Goal: Ask a question: Seek information or help from site administrators or community

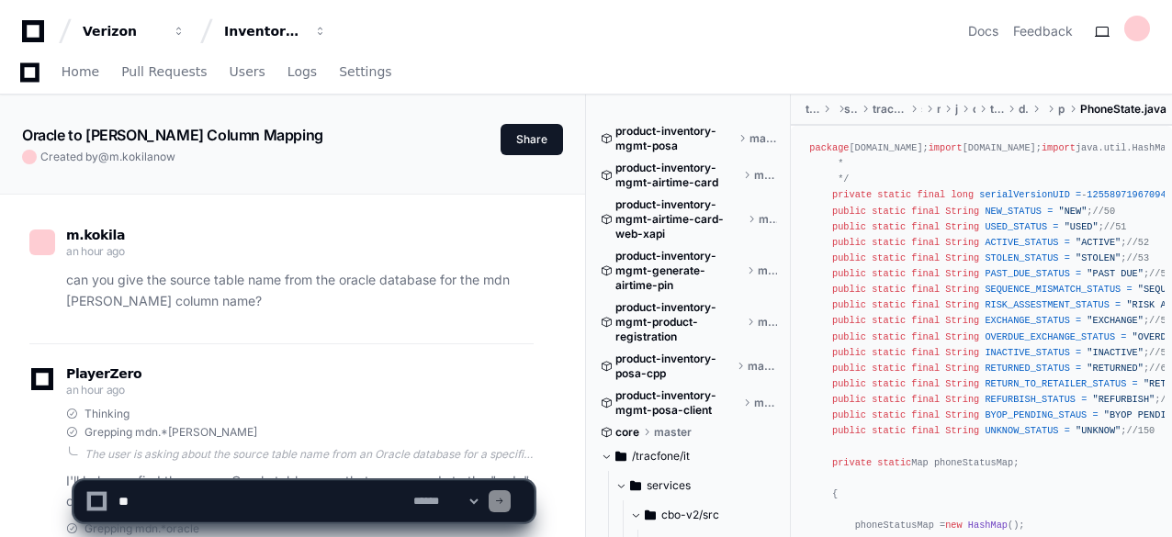
scroll to position [7785, 0]
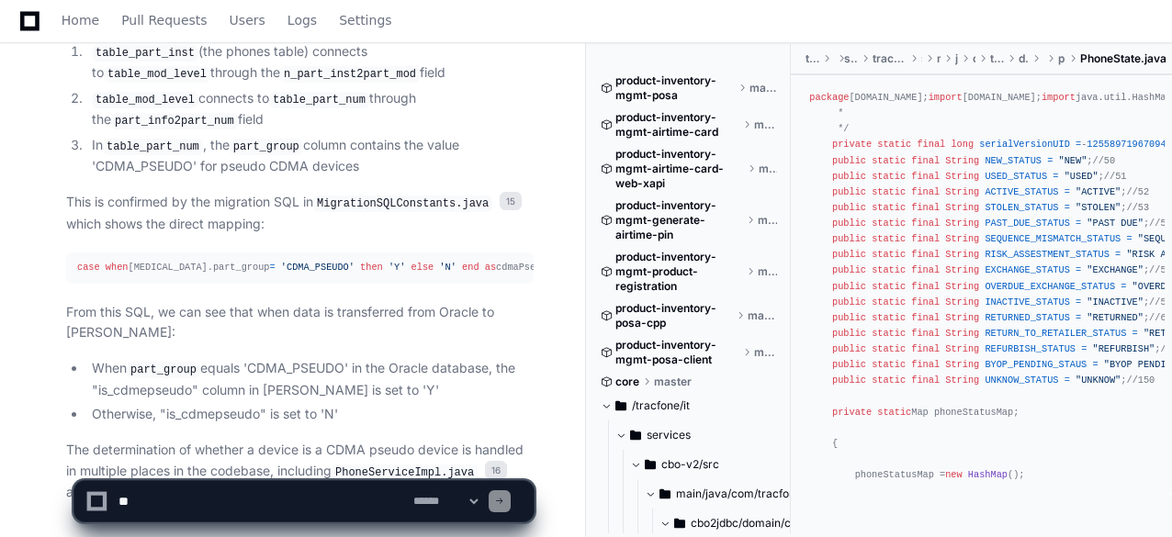
click at [253, 302] on p "From this SQL, we can see that when data is transferred from Oracle to [PERSON_…" at bounding box center [299, 323] width 467 height 42
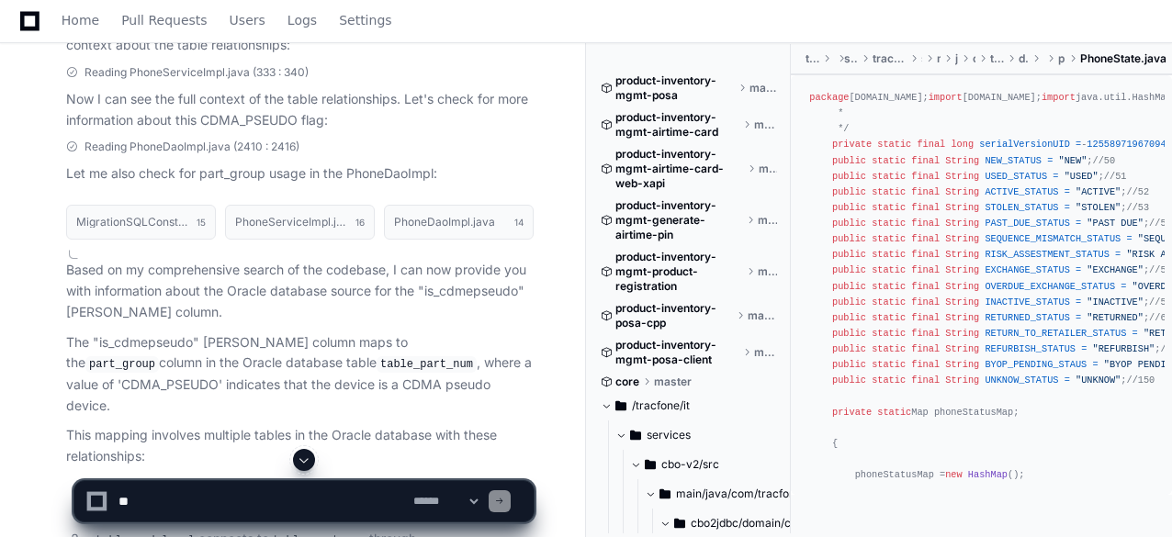
scroll to position [7308, 0]
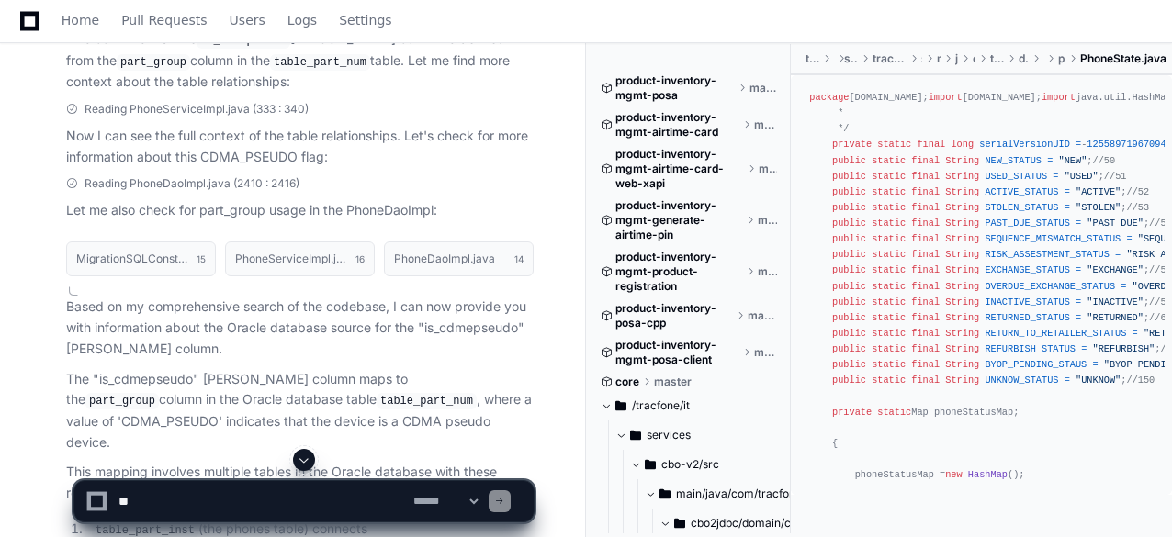
click at [361, 462] on p "This mapping involves multiple tables in the Oracle database with these relatio…" at bounding box center [299, 483] width 467 height 42
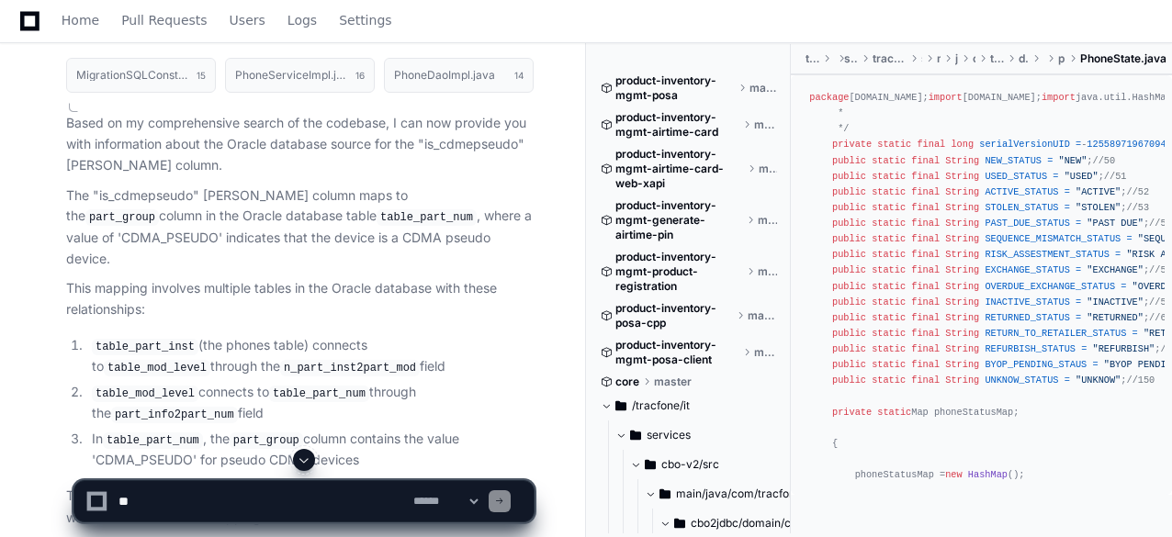
scroll to position [7528, 0]
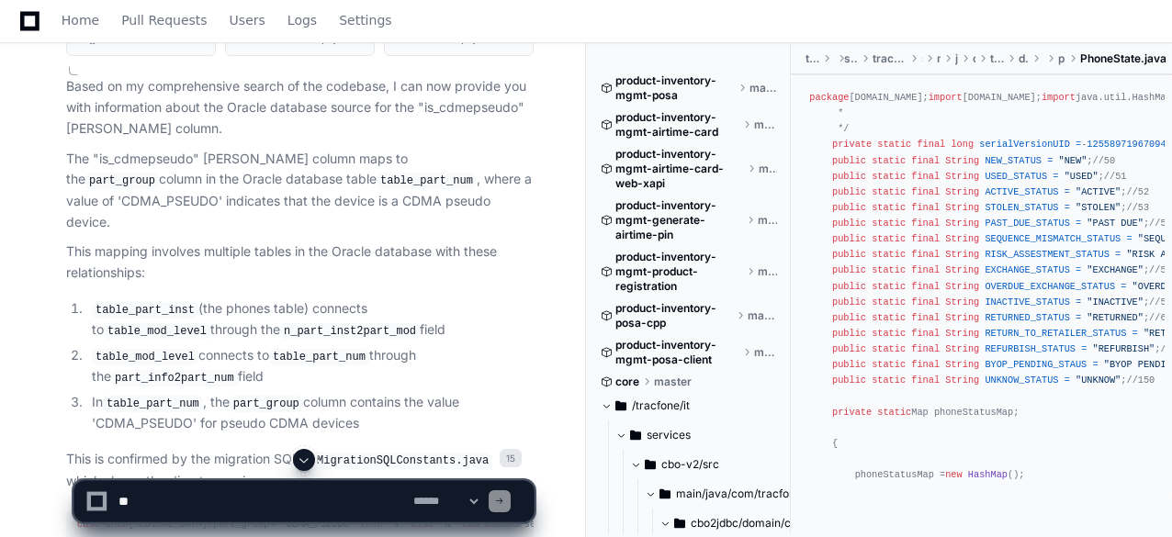
click at [312, 449] on p "This is confirmed by the migration SQL in MigrationSQLConstants.java 15 which s…" at bounding box center [299, 470] width 467 height 42
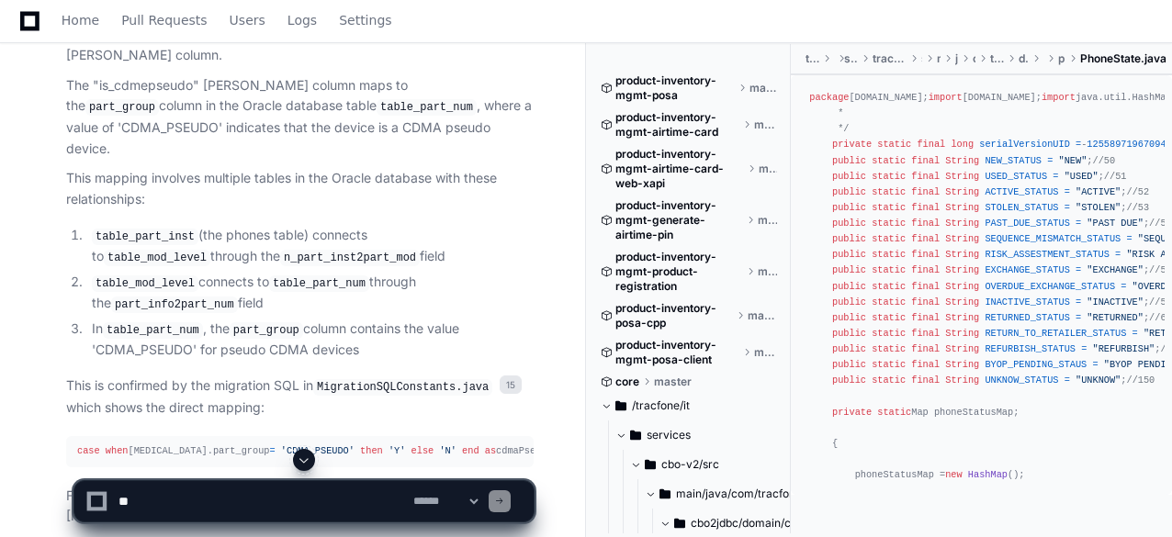
scroll to position [7565, 0]
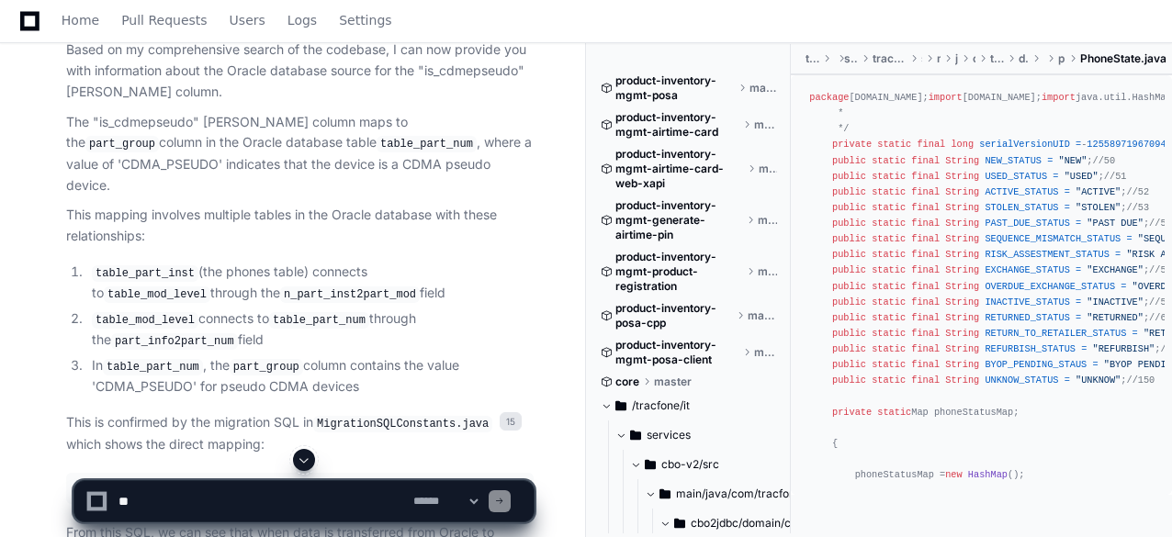
click at [140, 265] on code "table_part_inst" at bounding box center [145, 273] width 107 height 17
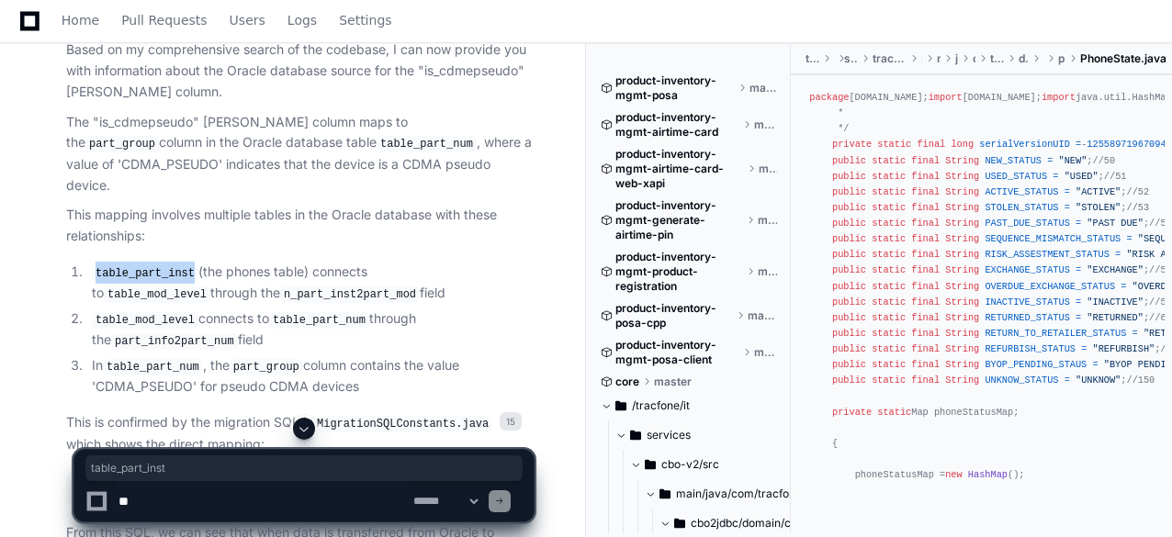
click at [140, 265] on code "table_part_inst" at bounding box center [145, 273] width 107 height 17
copy code "table_part_inst"
click at [210, 286] on code "table_mod_level" at bounding box center [157, 294] width 107 height 17
copy code "table_mod_level"
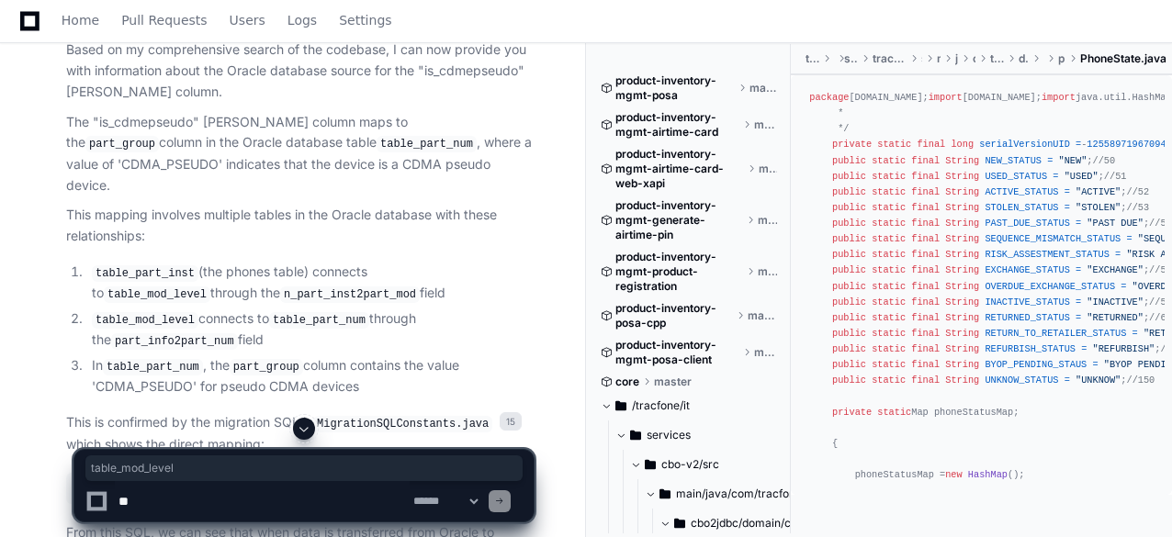
click at [280, 286] on code "n_part_inst2part_mod" at bounding box center [350, 294] width 140 height 17
copy code "n_part_inst2part_mod"
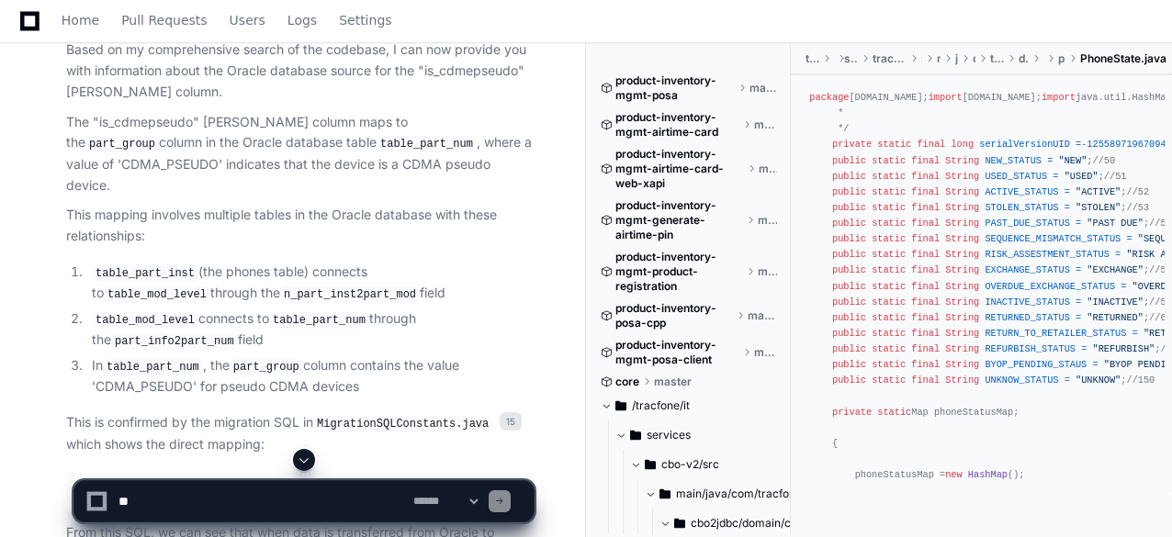
click at [324, 312] on code "table_part_num" at bounding box center [319, 320] width 100 height 17
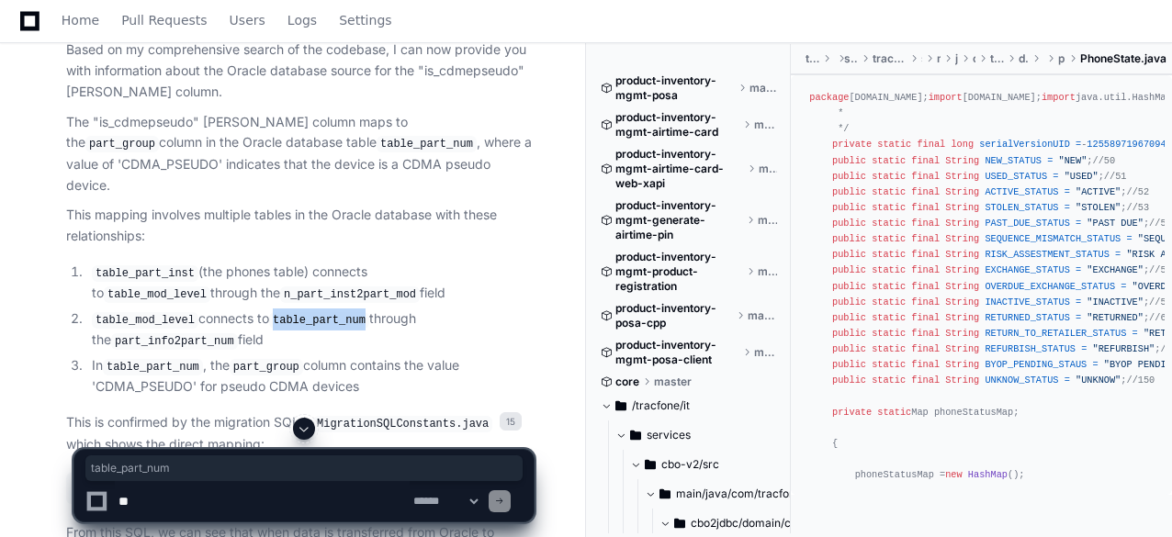
copy code "table_part_num"
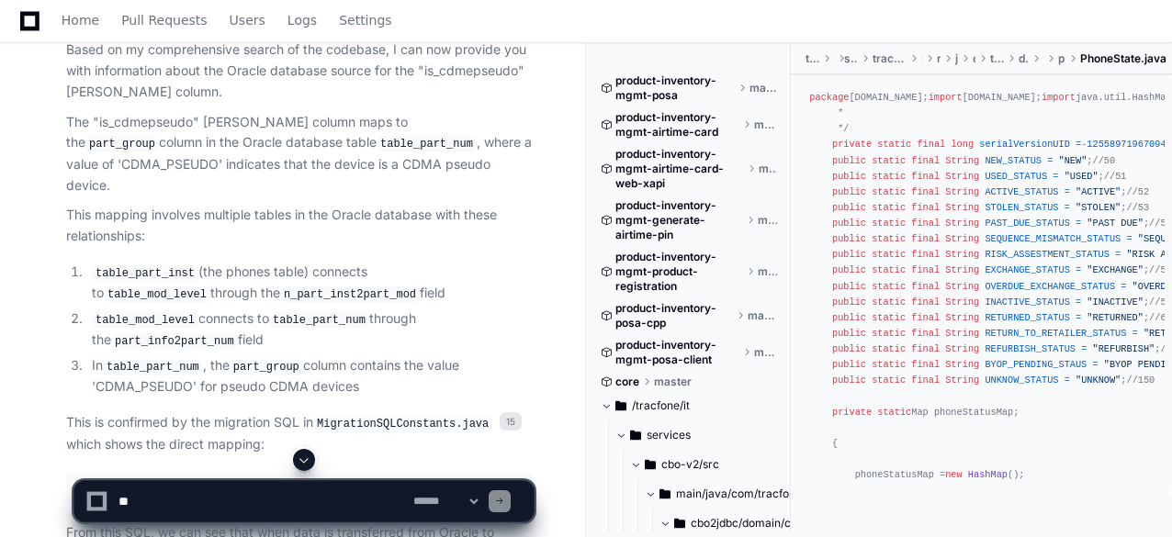
click at [162, 265] on code "table_part_inst" at bounding box center [145, 273] width 107 height 17
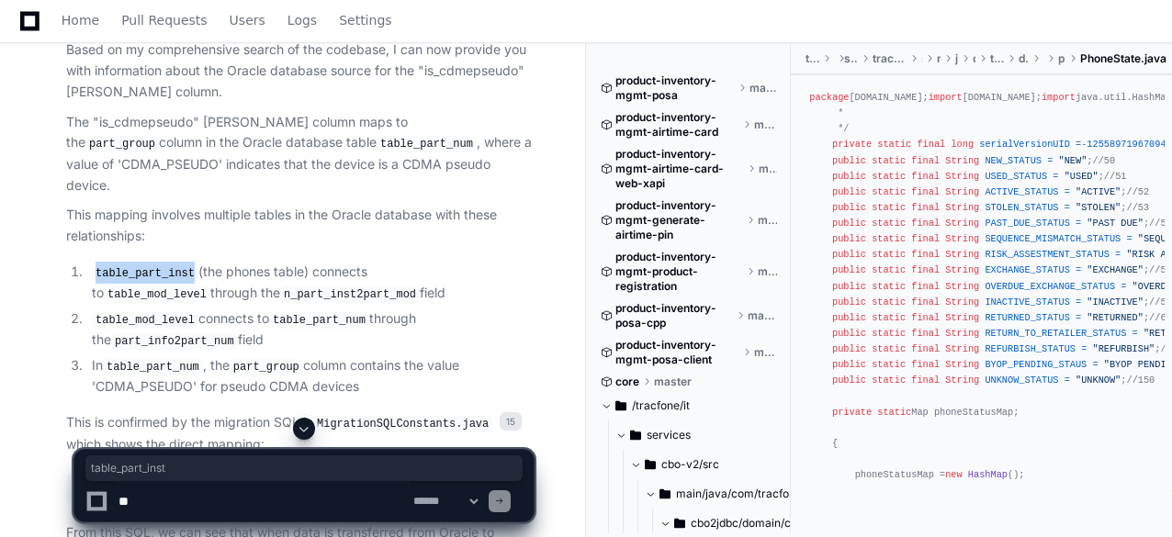
copy code "table_part_inst"
click at [210, 286] on code "table_mod_level" at bounding box center [157, 294] width 107 height 17
copy code "table_mod_level"
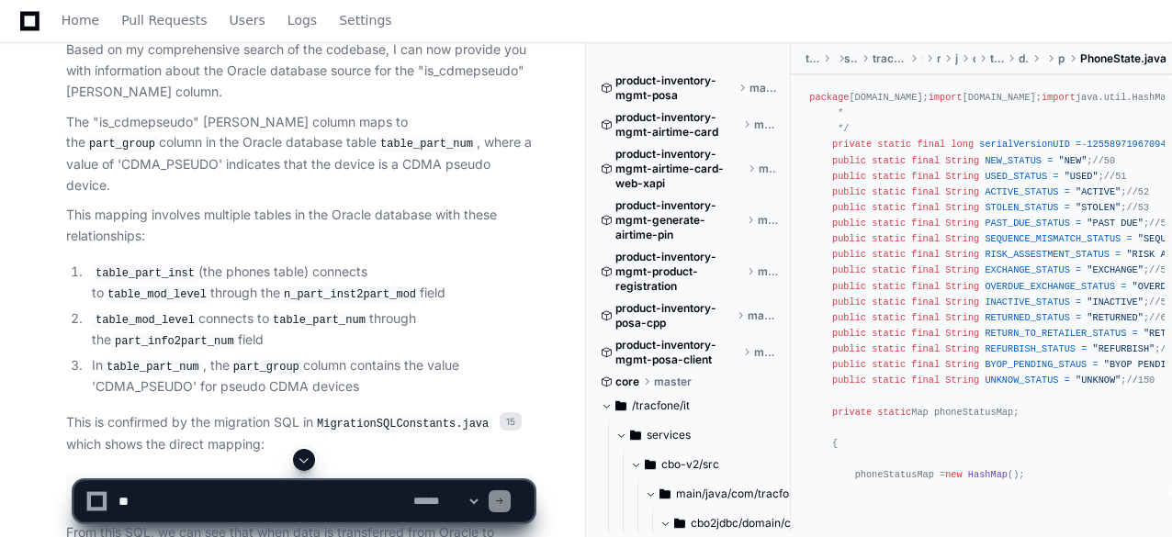
click at [280, 286] on code "n_part_inst2part_mod" at bounding box center [350, 294] width 140 height 17
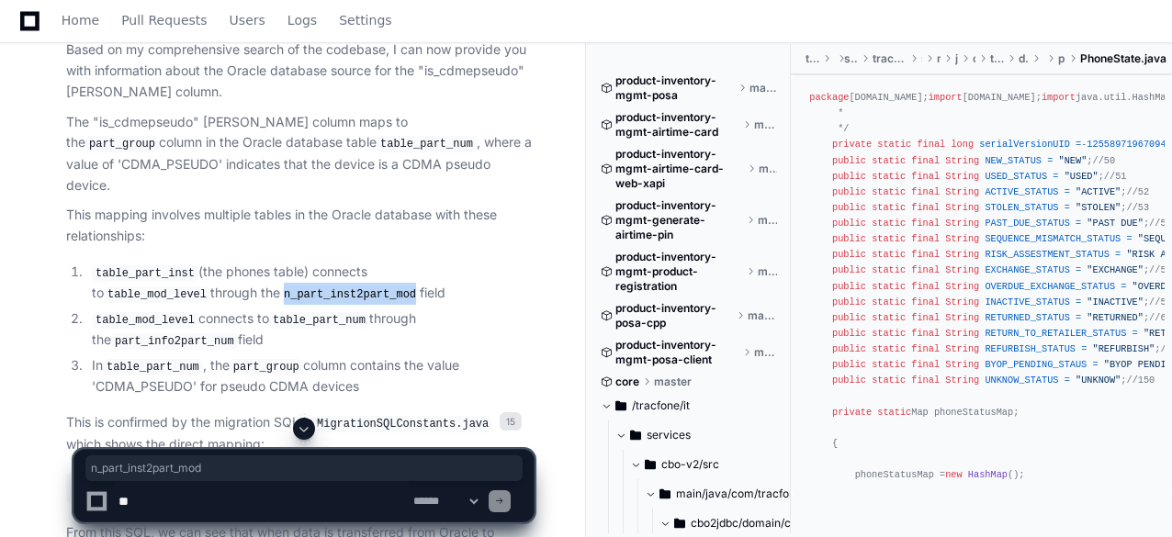
copy code "n_part_inst2part_mod"
click at [303, 312] on code "table_part_num" at bounding box center [319, 320] width 100 height 17
copy code "table_part_num"
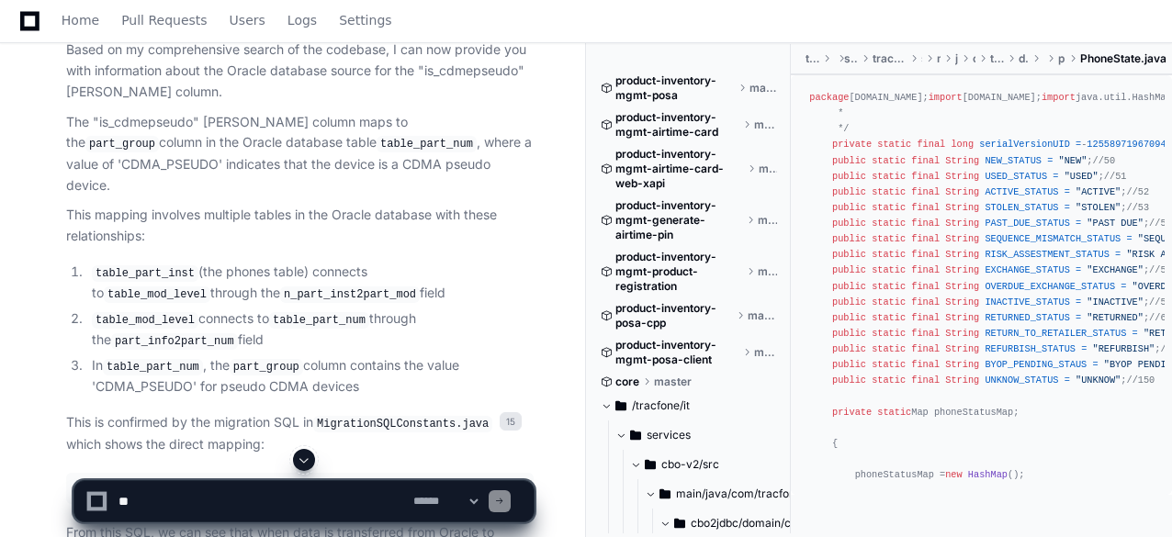
click at [174, 333] on code "part_info2part_num" at bounding box center [174, 341] width 127 height 17
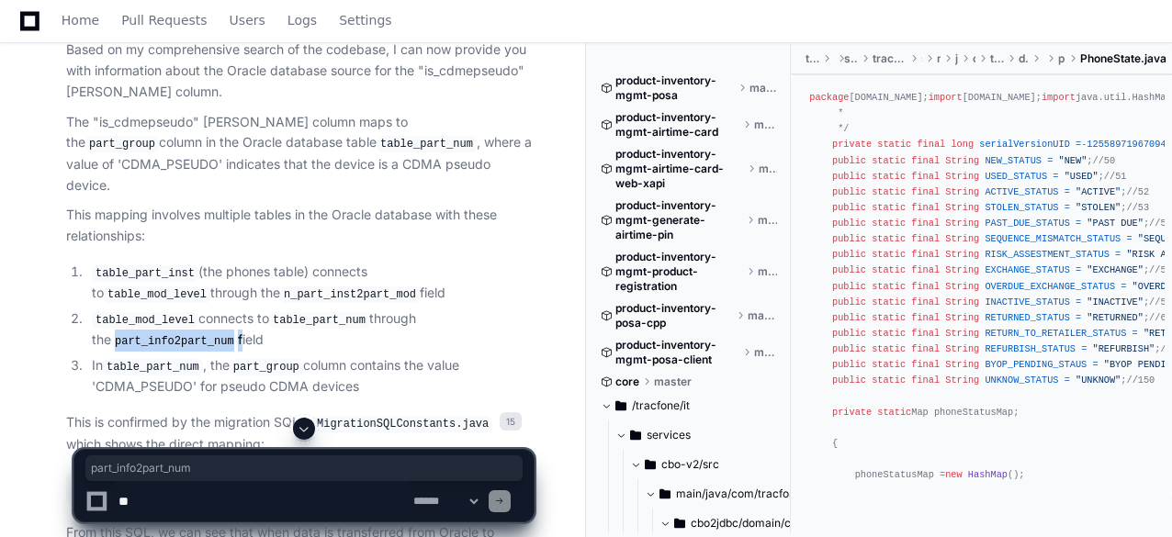
click at [174, 333] on code "part_info2part_num" at bounding box center [174, 341] width 127 height 17
copy li "part_info2part_num"
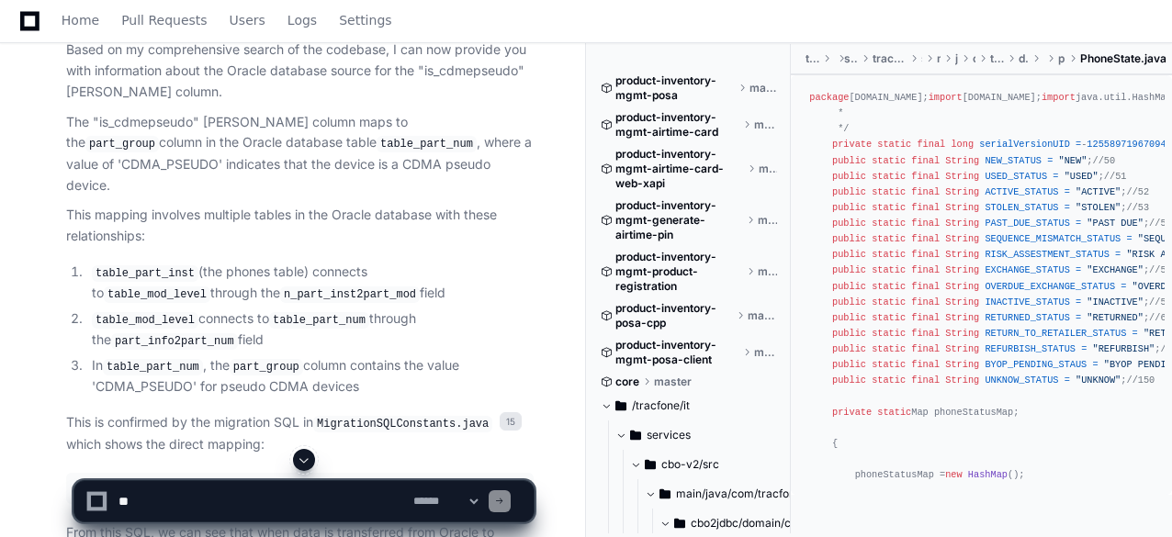
click at [271, 359] on code "part_group" at bounding box center [266, 367] width 73 height 17
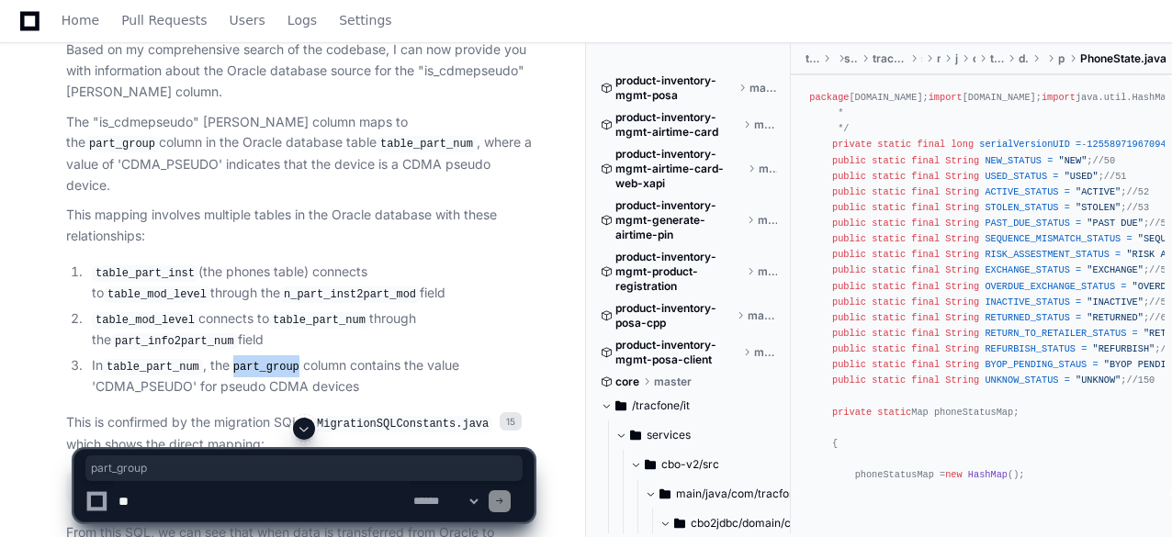
click at [271, 359] on code "part_group" at bounding box center [266, 367] width 73 height 17
copy code "part_group"
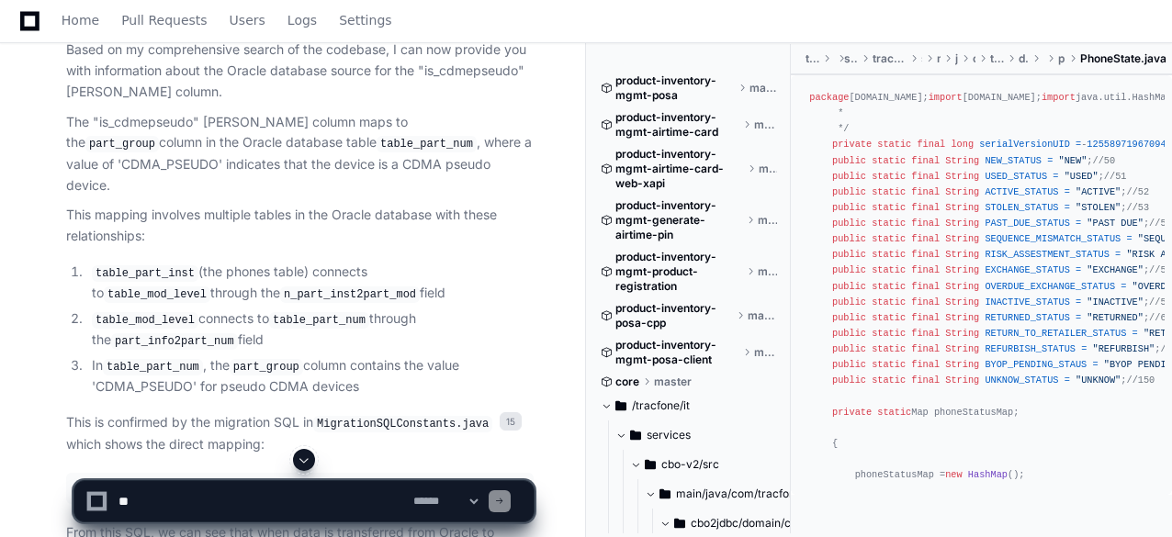
click at [292, 412] on p "This is confirmed by the migration SQL in MigrationSQLConstants.java 15 which s…" at bounding box center [299, 433] width 467 height 42
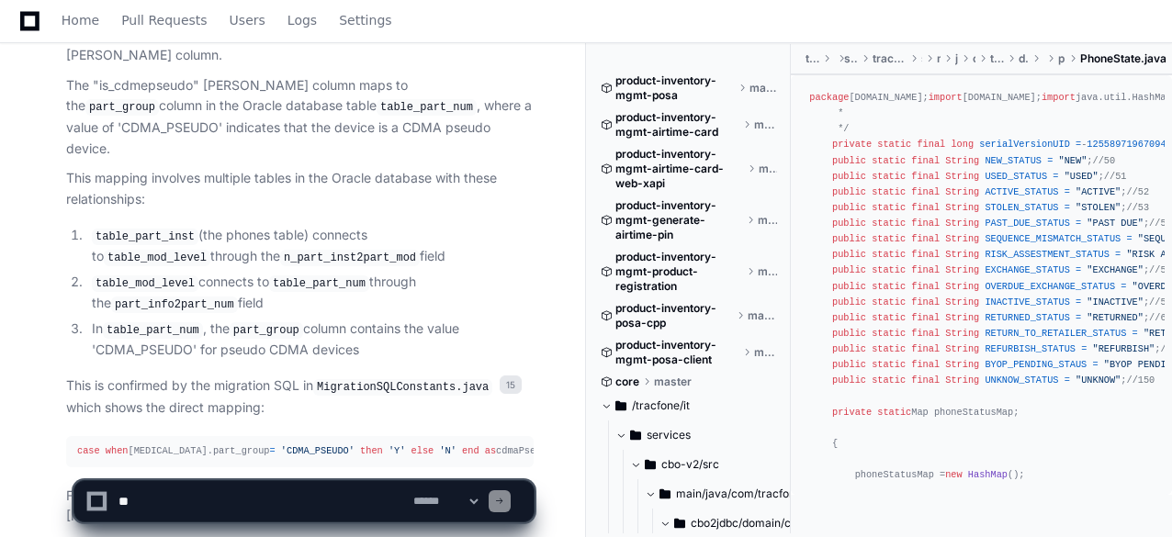
scroll to position [7785, 0]
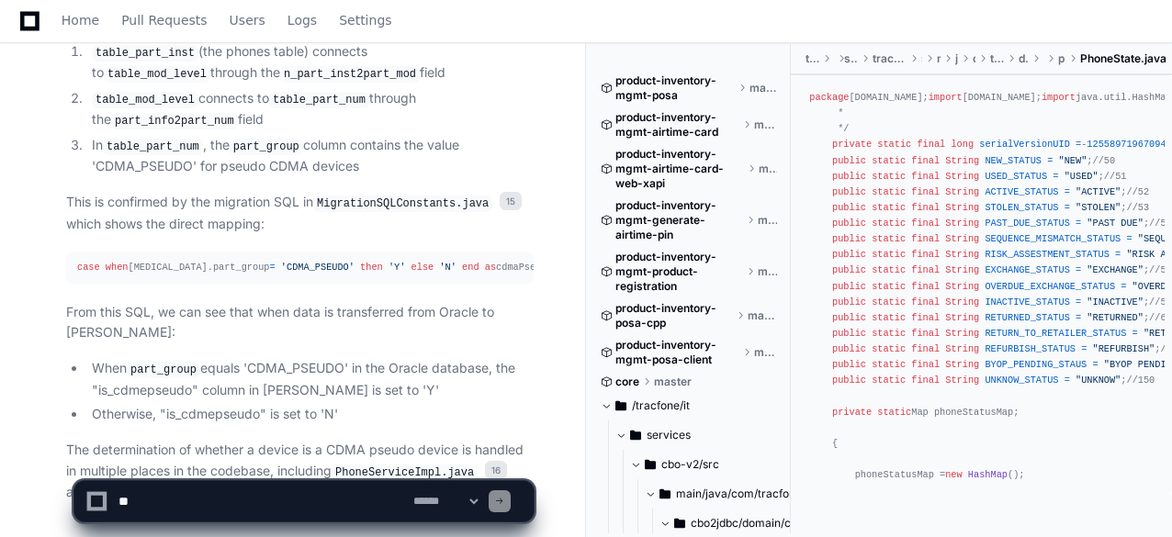
click at [209, 496] on textarea at bounding box center [262, 501] width 295 height 40
paste textarea "**********"
type textarea "**********"
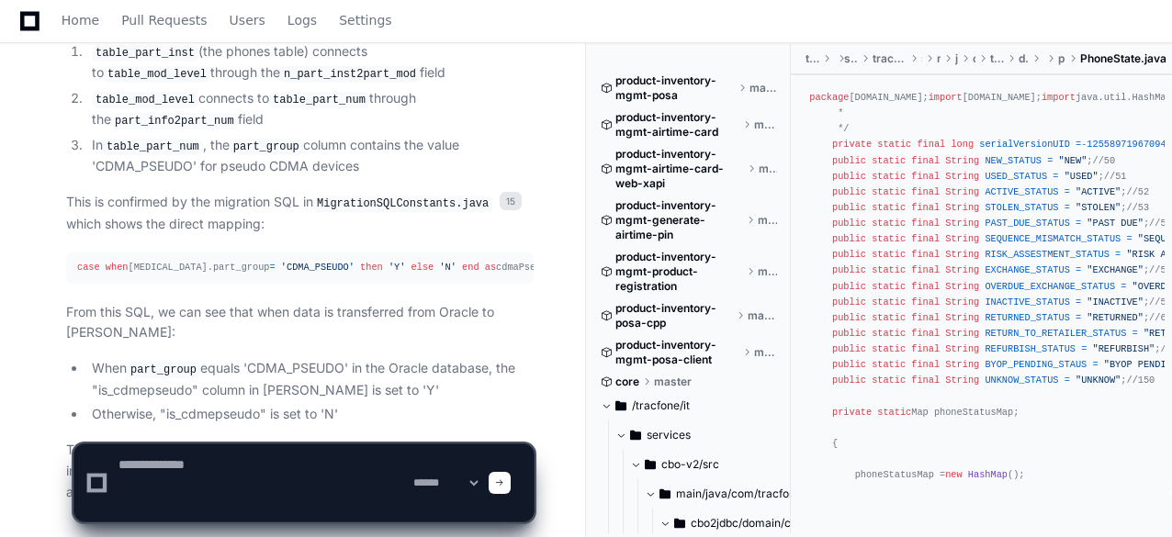
scroll to position [0, 0]
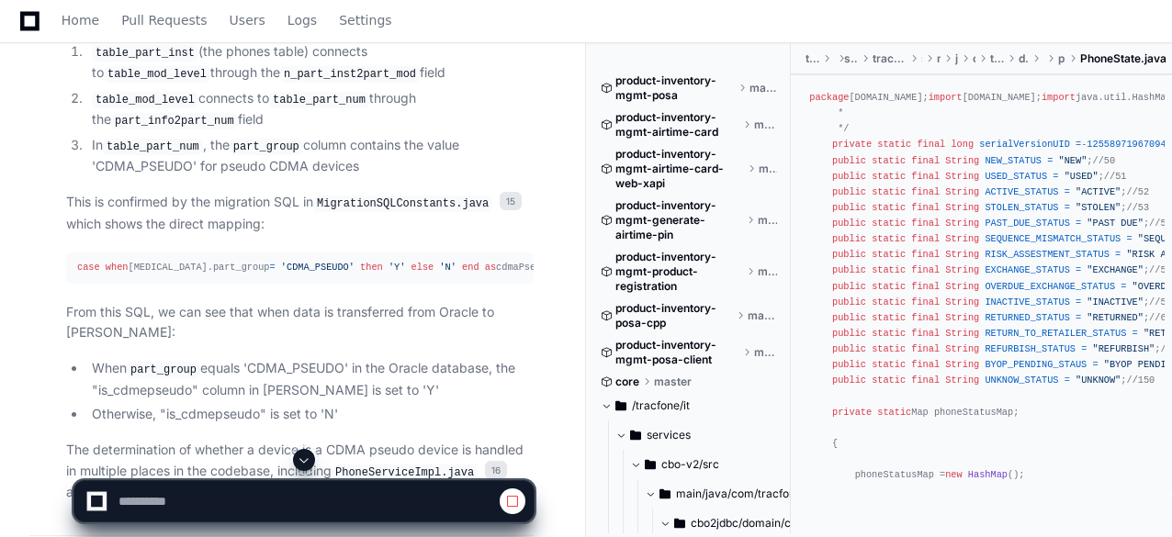
click at [307, 458] on span at bounding box center [304, 460] width 15 height 15
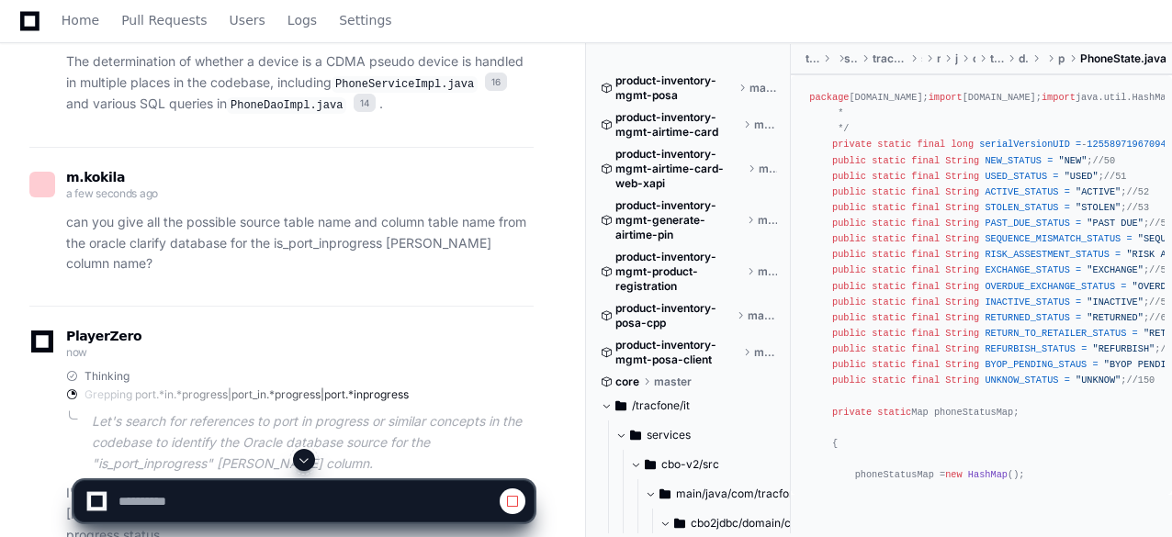
click at [307, 458] on span at bounding box center [304, 460] width 15 height 15
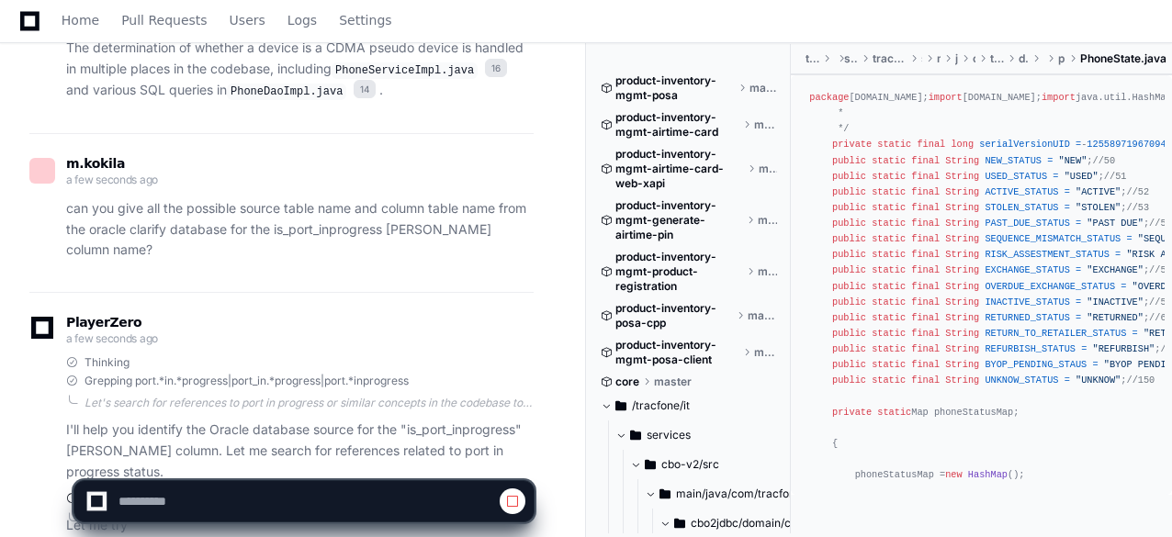
scroll to position [8215, 0]
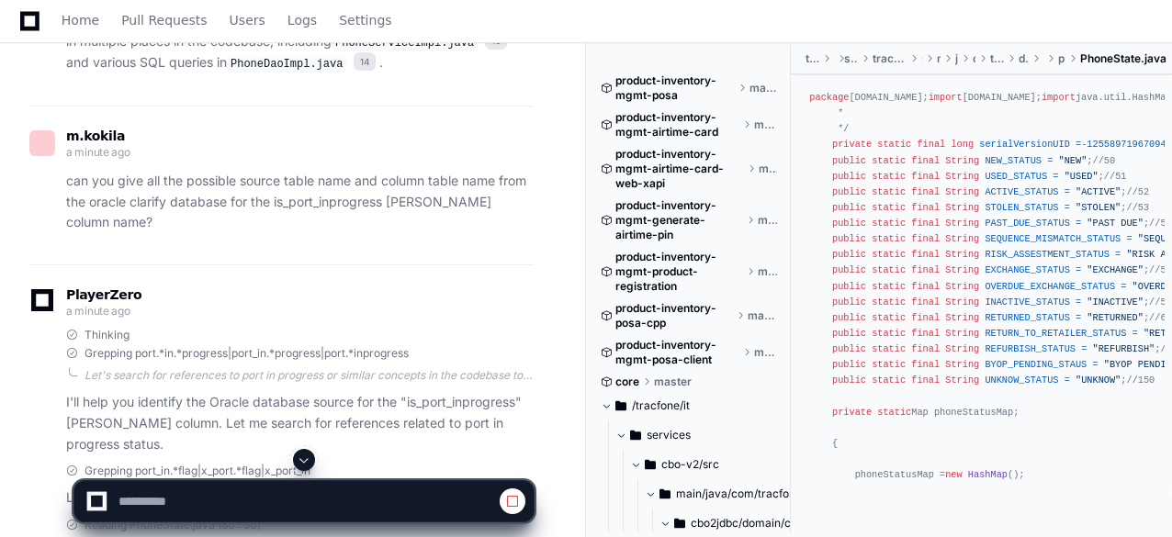
click at [302, 460] on span at bounding box center [304, 460] width 15 height 15
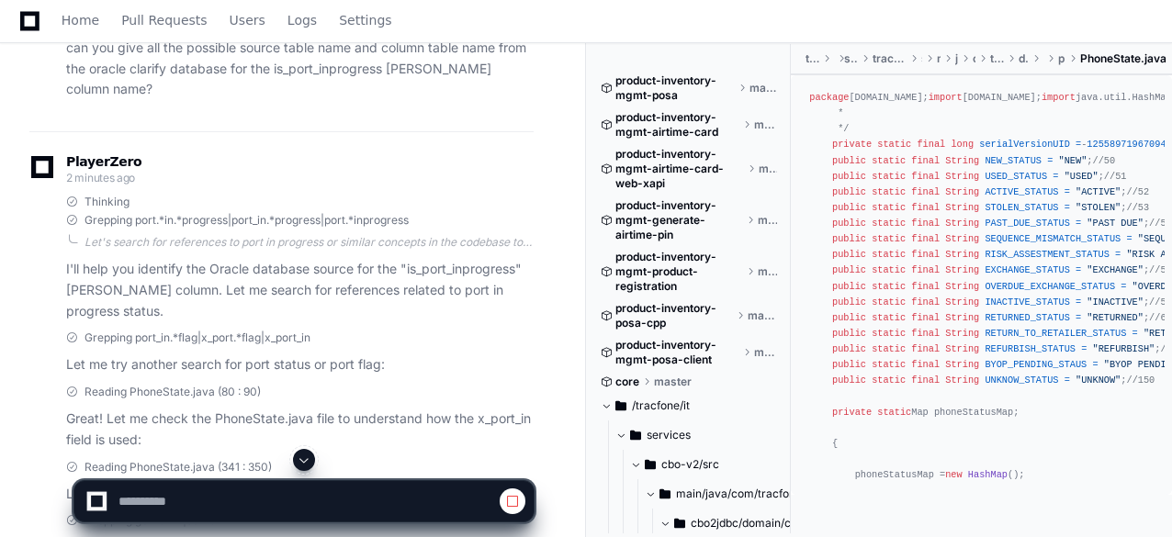
click at [302, 460] on span at bounding box center [304, 460] width 15 height 15
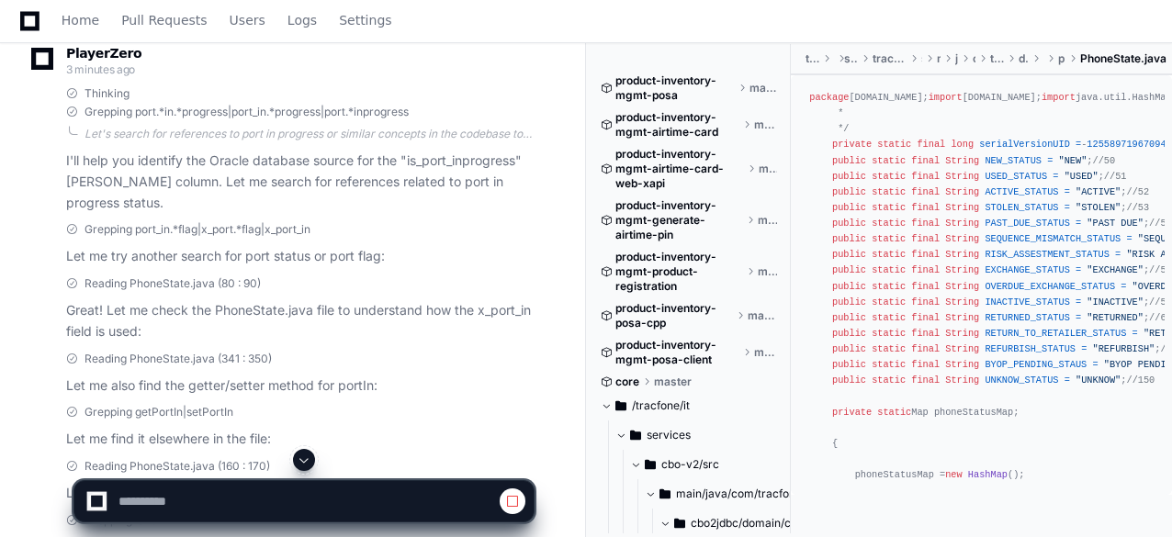
click at [302, 460] on span at bounding box center [304, 460] width 15 height 15
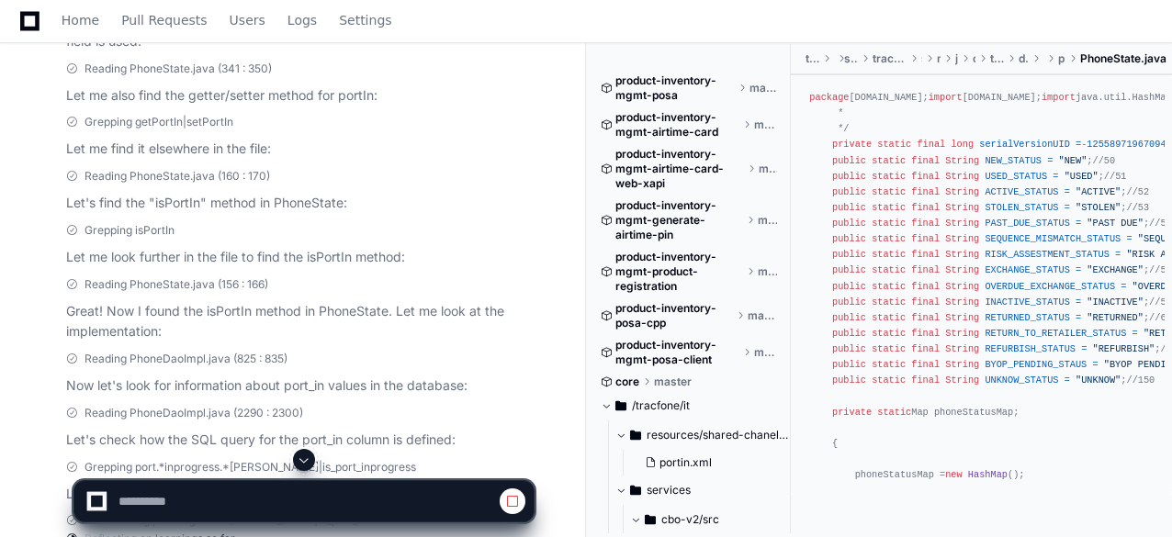
click at [302, 460] on span at bounding box center [304, 460] width 15 height 15
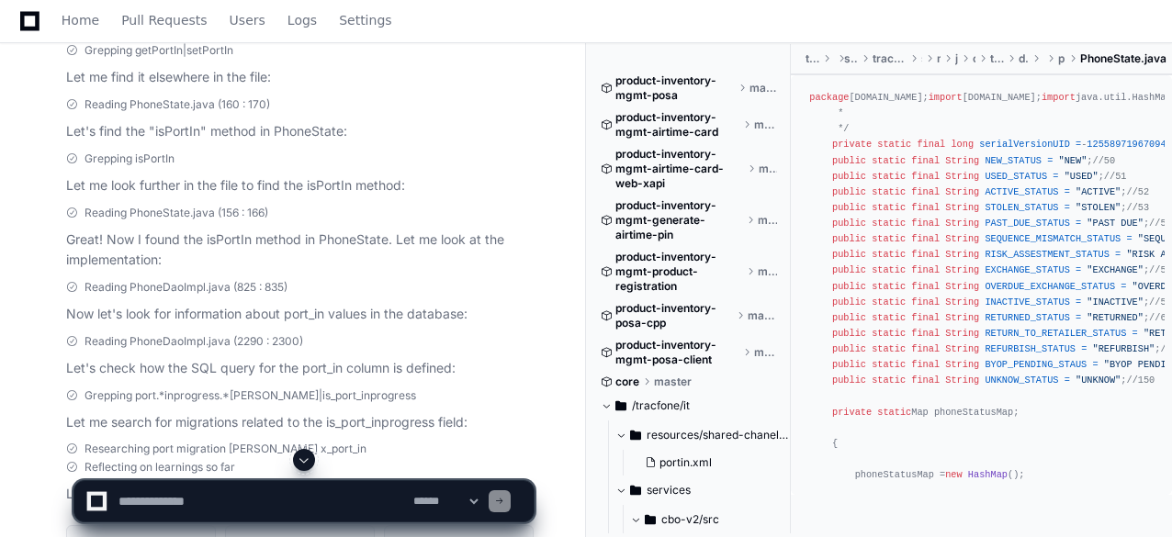
click at [302, 460] on span at bounding box center [304, 460] width 15 height 15
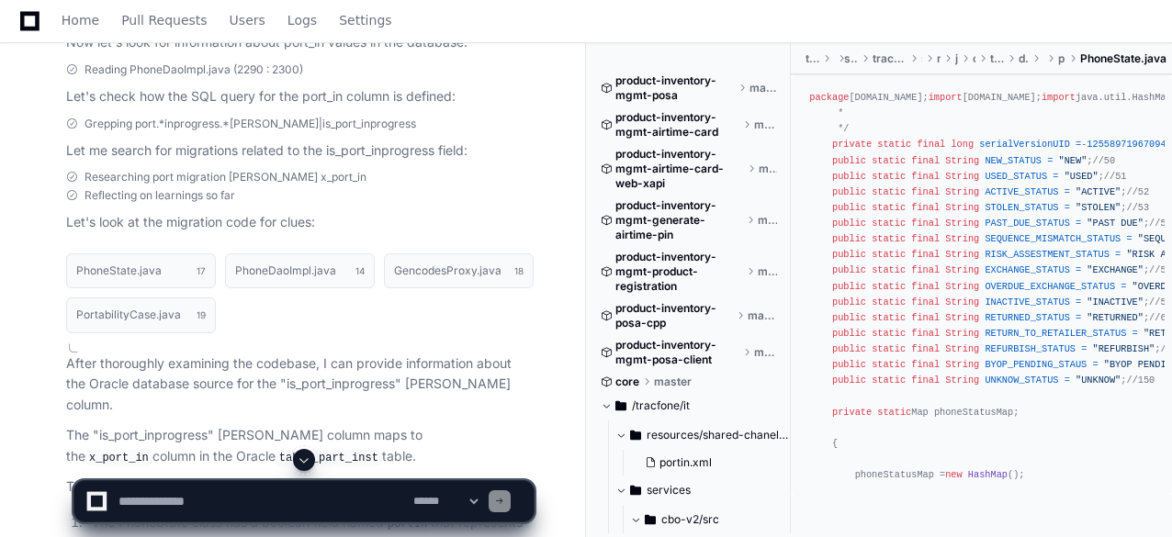
click at [300, 461] on span at bounding box center [304, 460] width 15 height 15
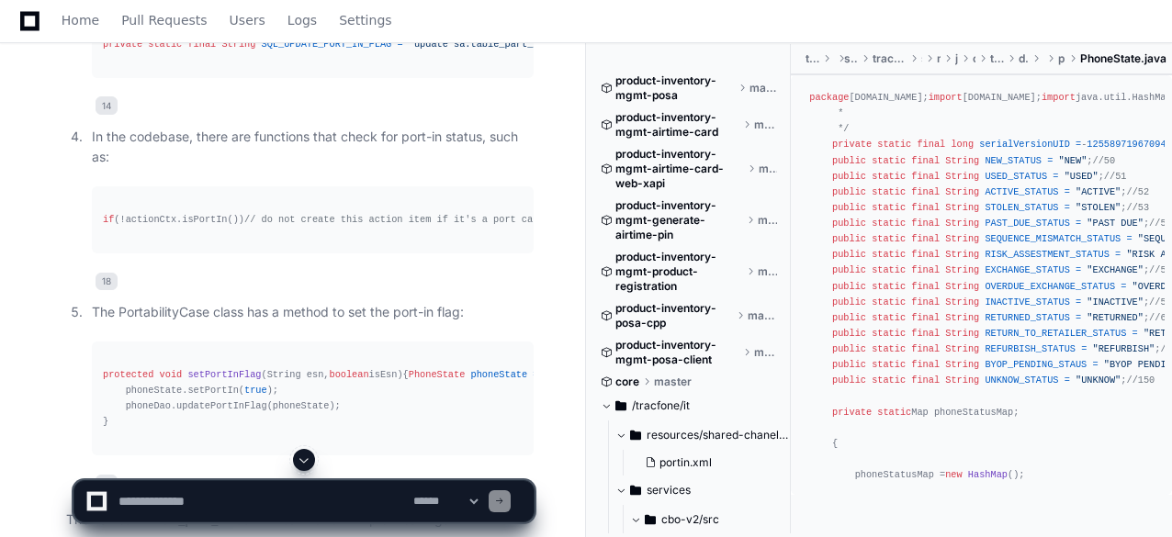
click at [300, 461] on span at bounding box center [304, 460] width 15 height 15
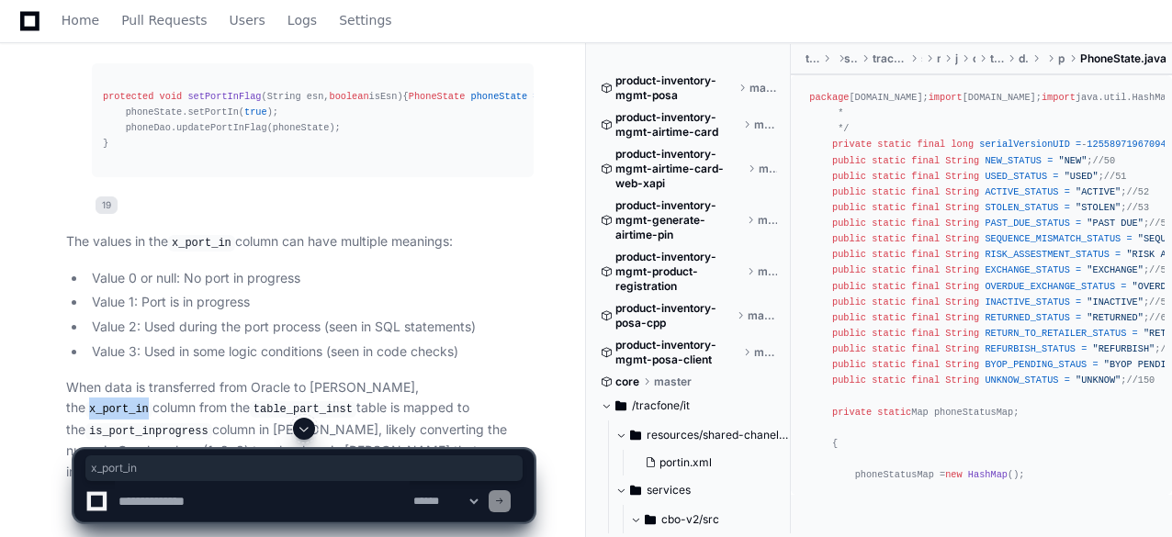
drag, startPoint x: 408, startPoint y: 359, endPoint x: 463, endPoint y: 361, distance: 55.1
click at [152, 401] on code "x_port_in" at bounding box center [118, 409] width 67 height 17
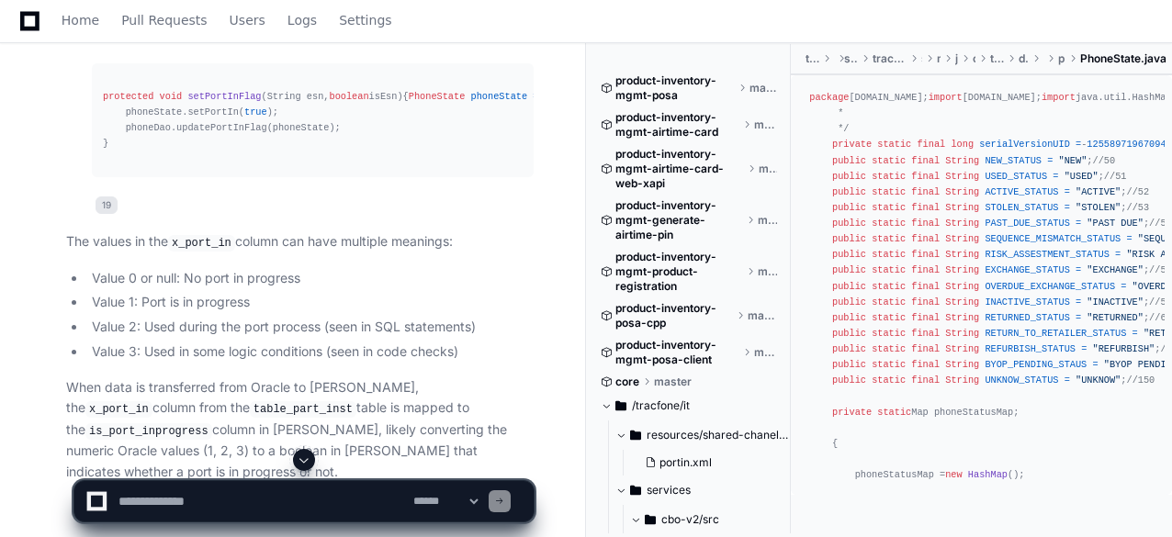
click at [250, 401] on code "table_part_inst" at bounding box center [303, 409] width 107 height 17
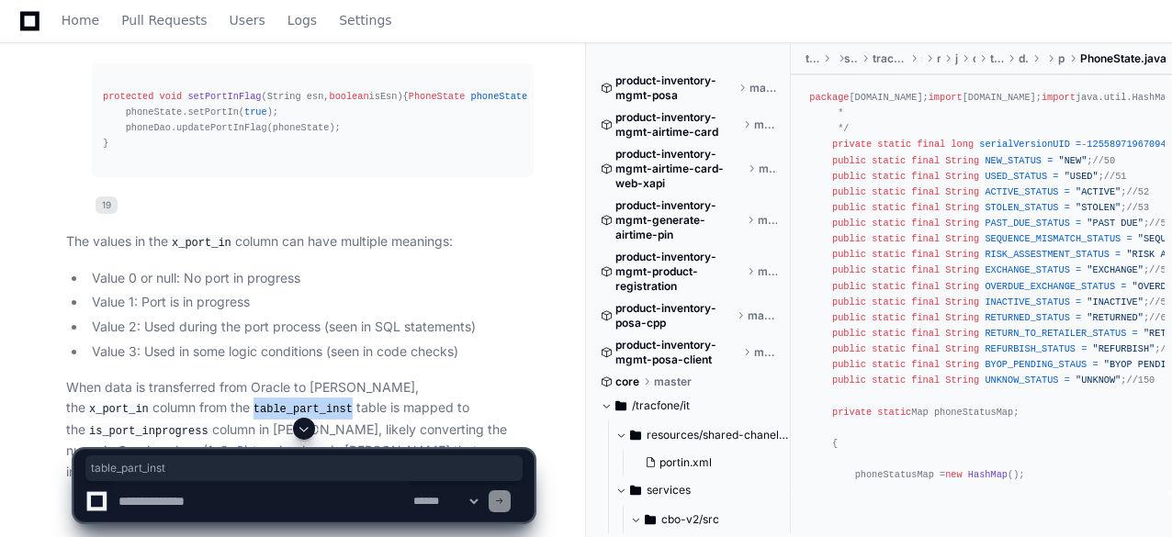
click at [250, 401] on code "table_part_inst" at bounding box center [303, 409] width 107 height 17
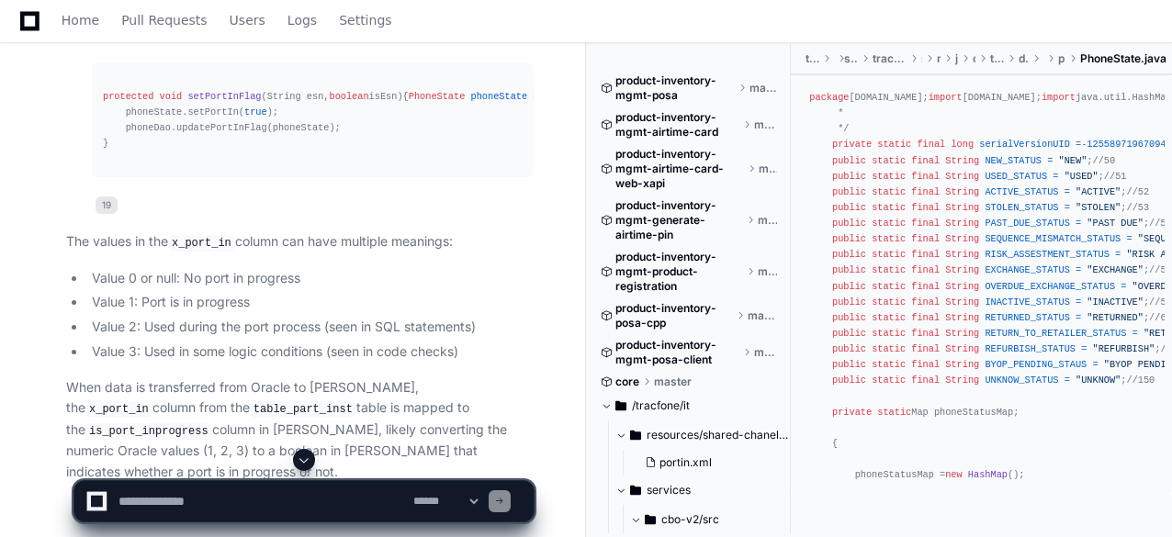
click at [370, 268] on li "Value 0 or null: No port in progress" at bounding box center [309, 278] width 447 height 21
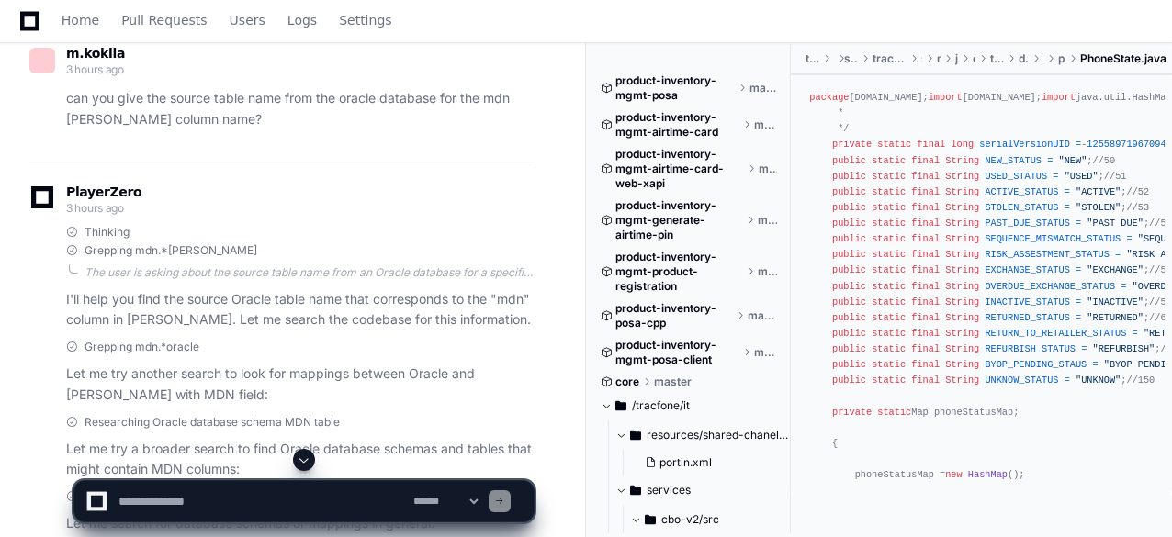
scroll to position [0, 0]
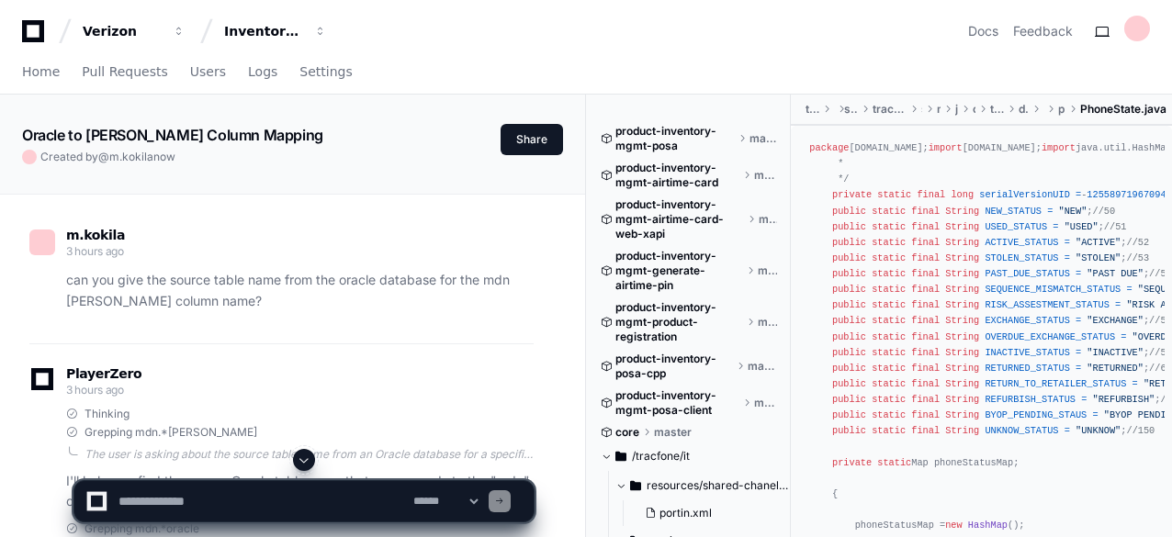
click at [305, 455] on span at bounding box center [304, 460] width 15 height 15
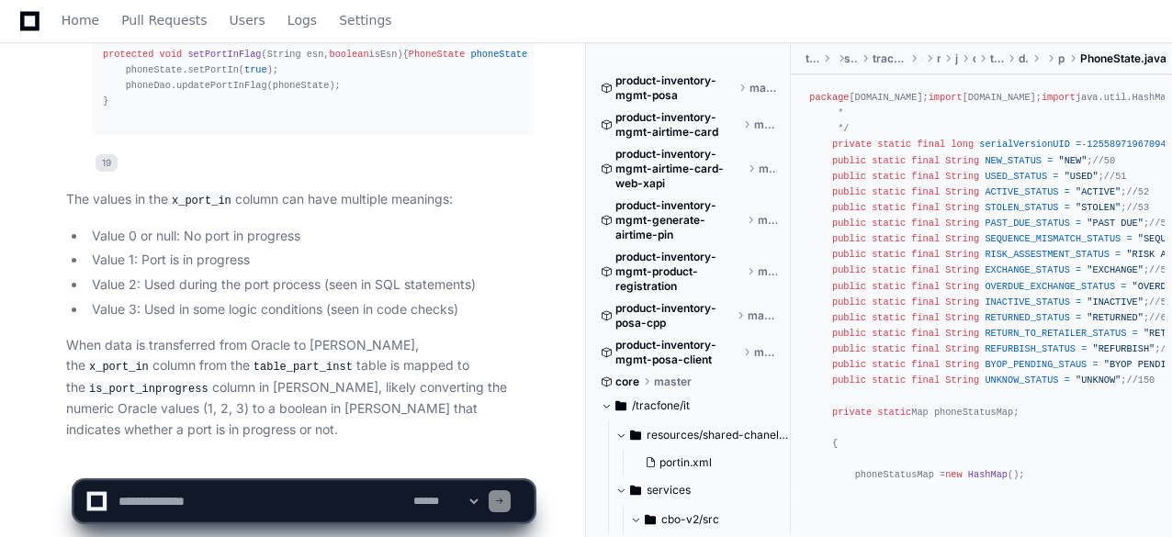
click at [208, 499] on textarea at bounding box center [262, 501] width 295 height 40
type textarea "*"
paste textarea "**********"
type textarea "**********"
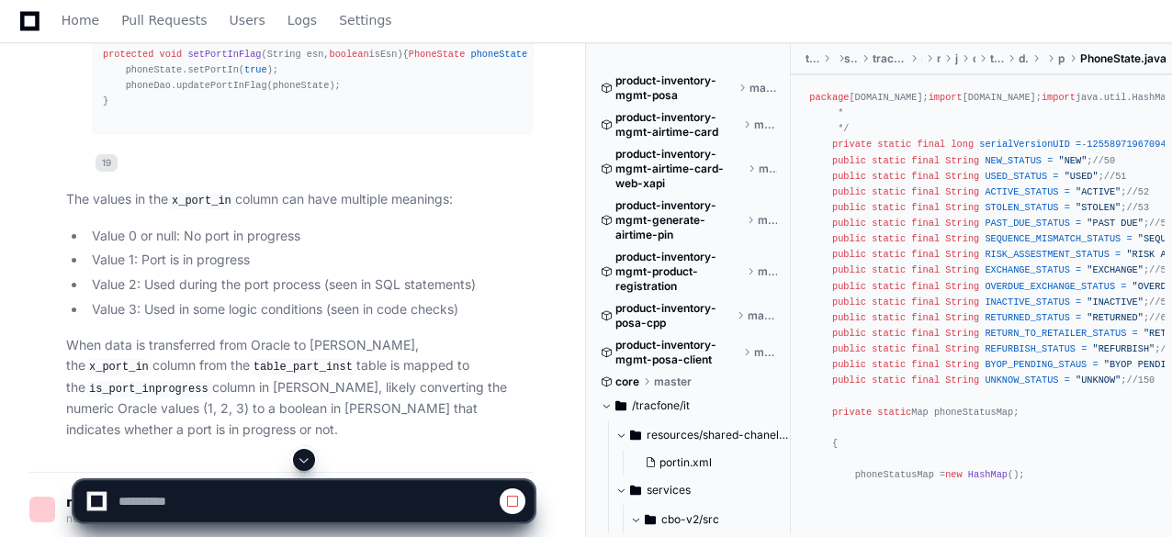
click at [301, 460] on span at bounding box center [304, 460] width 15 height 15
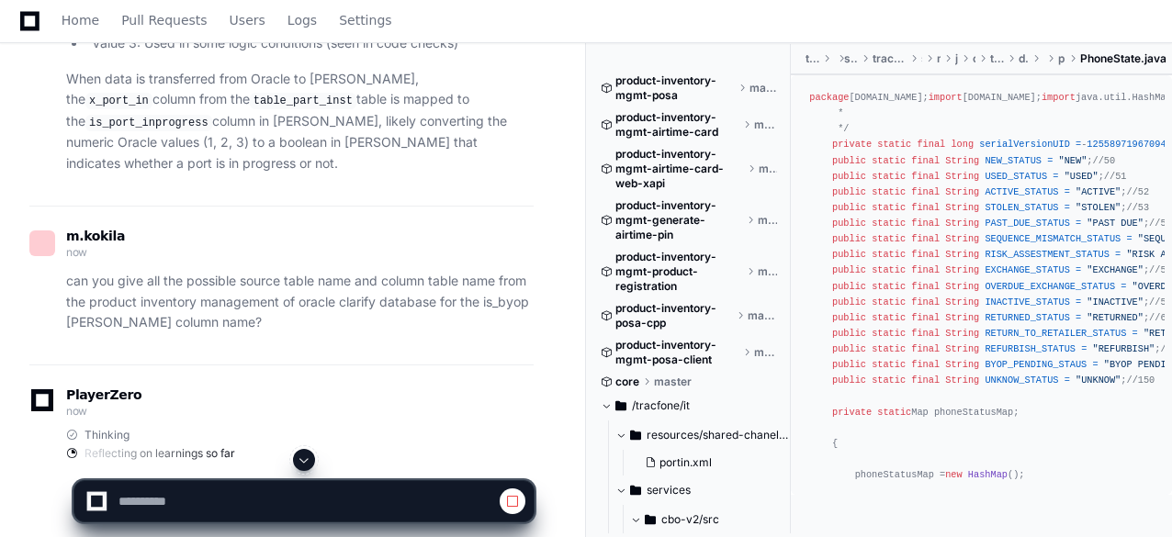
click at [305, 462] on span at bounding box center [304, 460] width 15 height 15
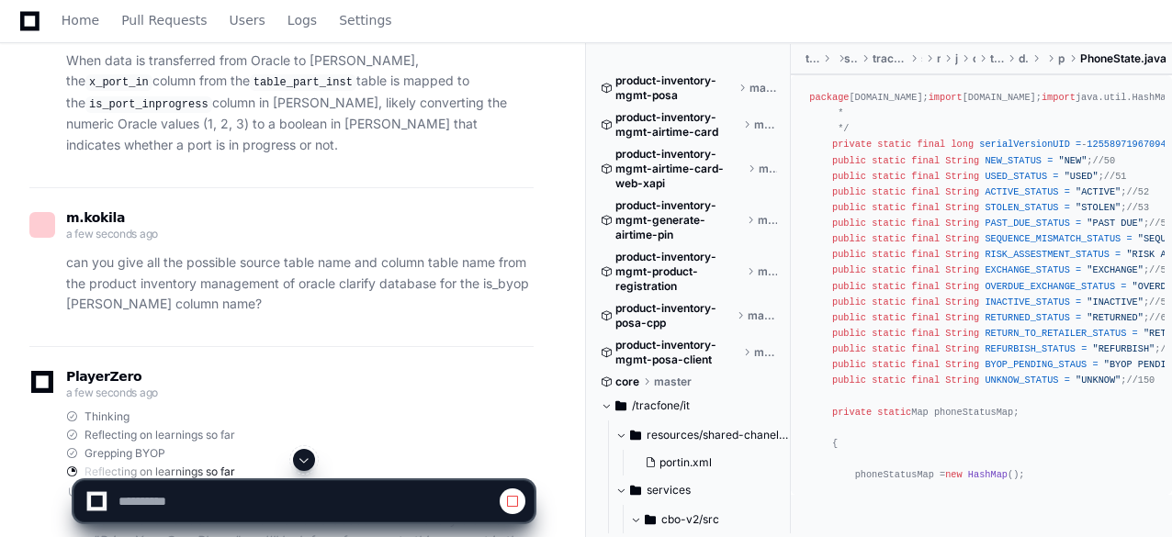
click at [305, 460] on span at bounding box center [304, 460] width 15 height 15
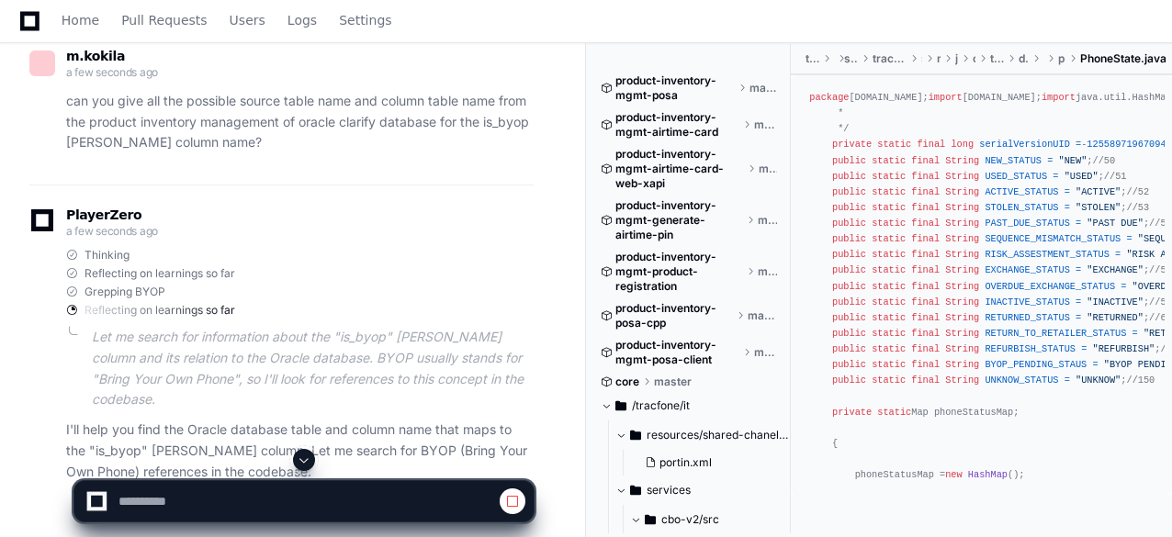
click at [303, 451] on button at bounding box center [304, 460] width 22 height 22
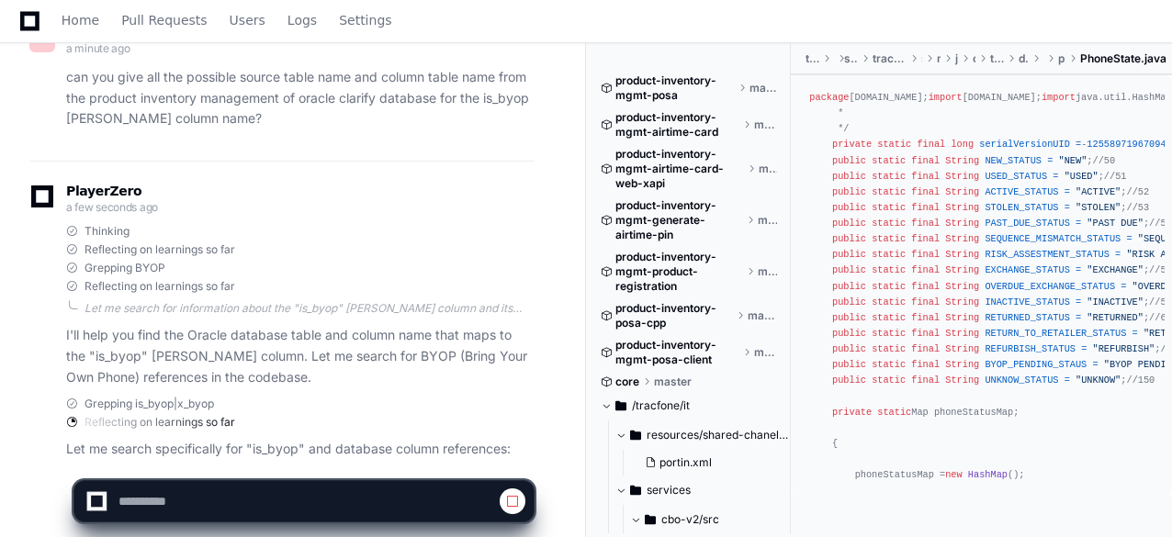
scroll to position [10848, 0]
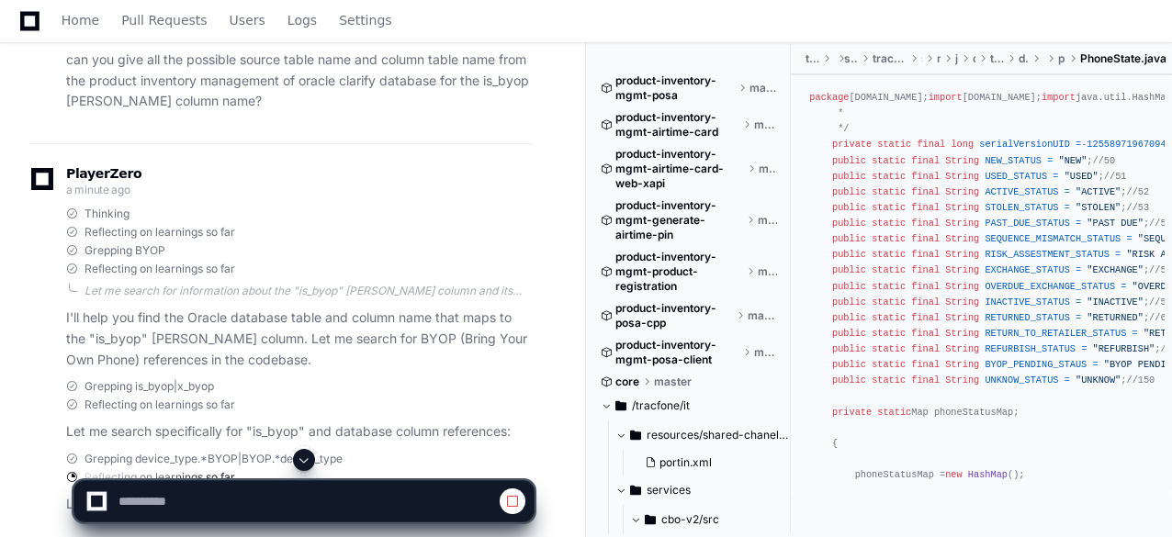
click at [307, 460] on span at bounding box center [304, 460] width 15 height 15
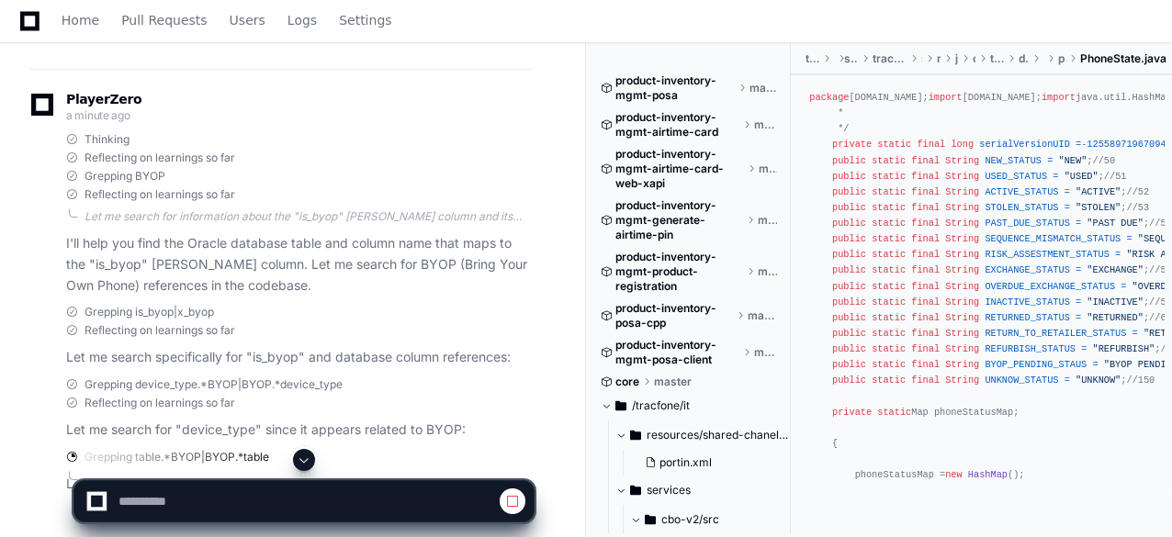
click at [305, 456] on span at bounding box center [304, 460] width 15 height 15
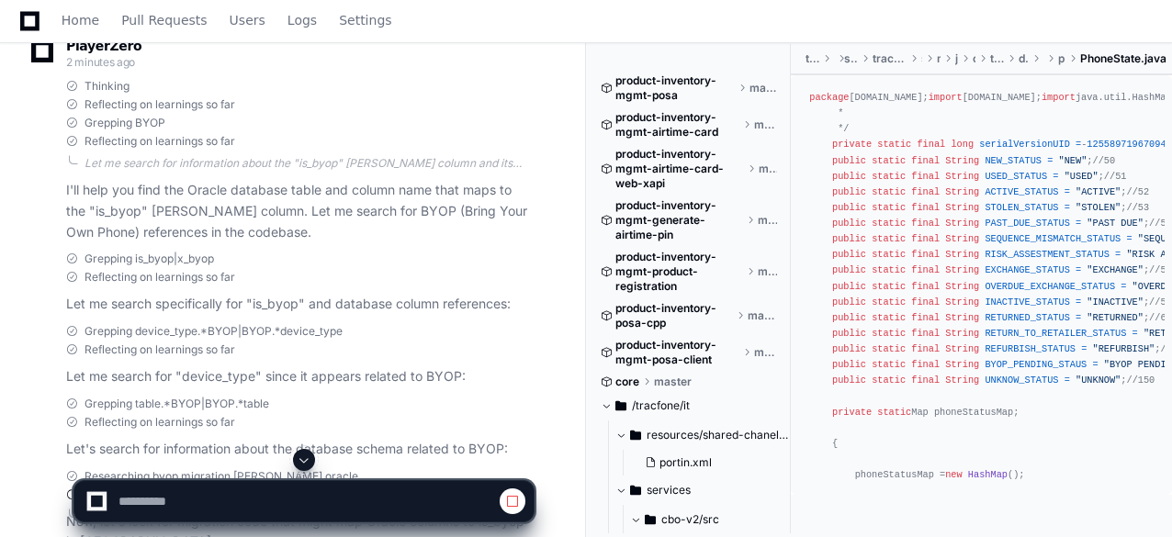
click at [301, 454] on span at bounding box center [304, 460] width 15 height 15
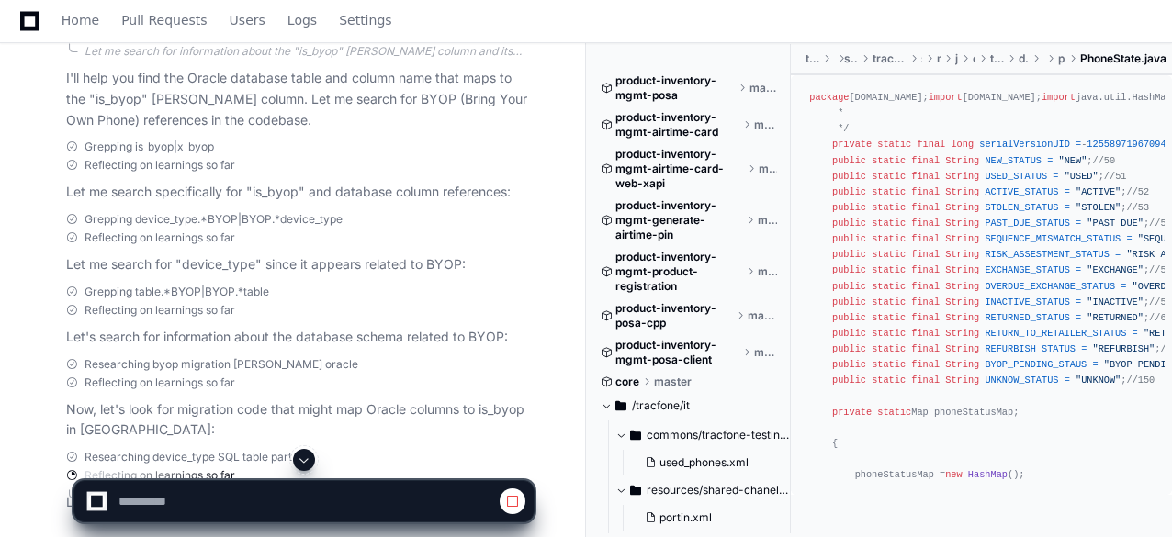
click at [306, 455] on span at bounding box center [304, 460] width 15 height 15
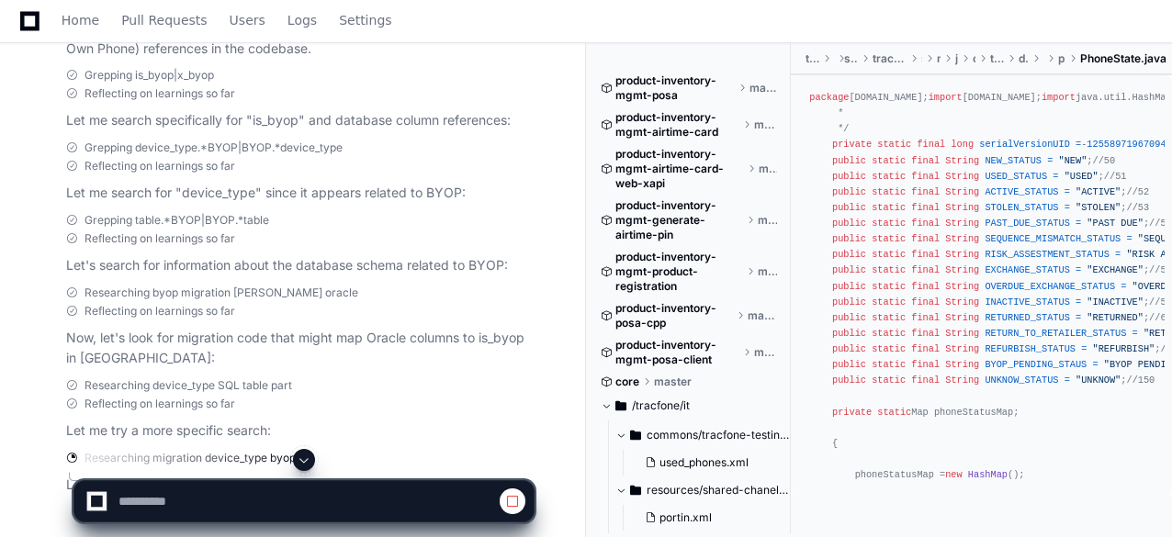
click at [307, 455] on span at bounding box center [304, 460] width 15 height 15
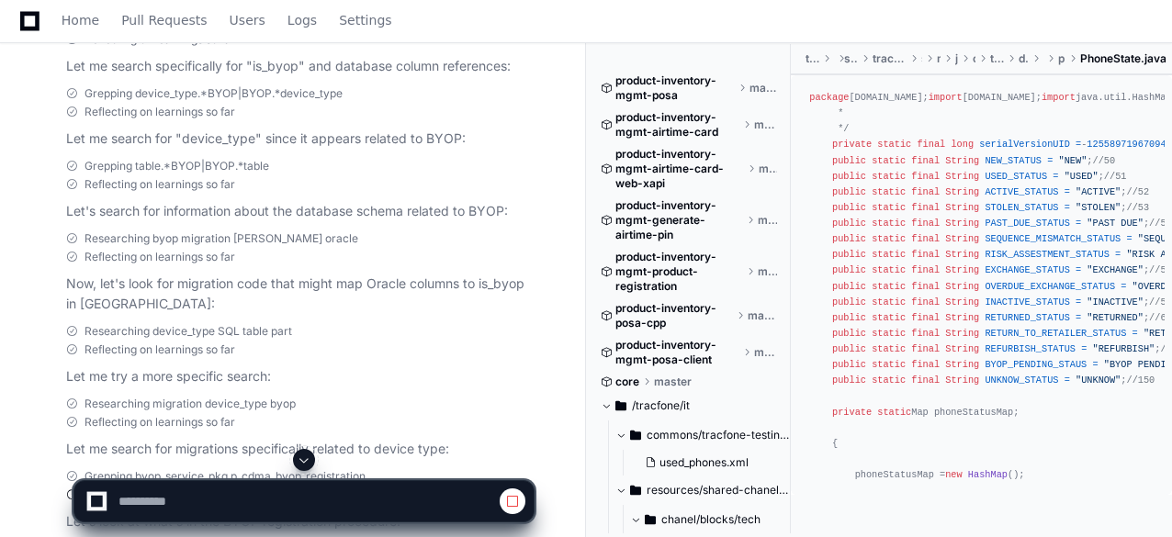
click at [308, 453] on span at bounding box center [304, 460] width 15 height 15
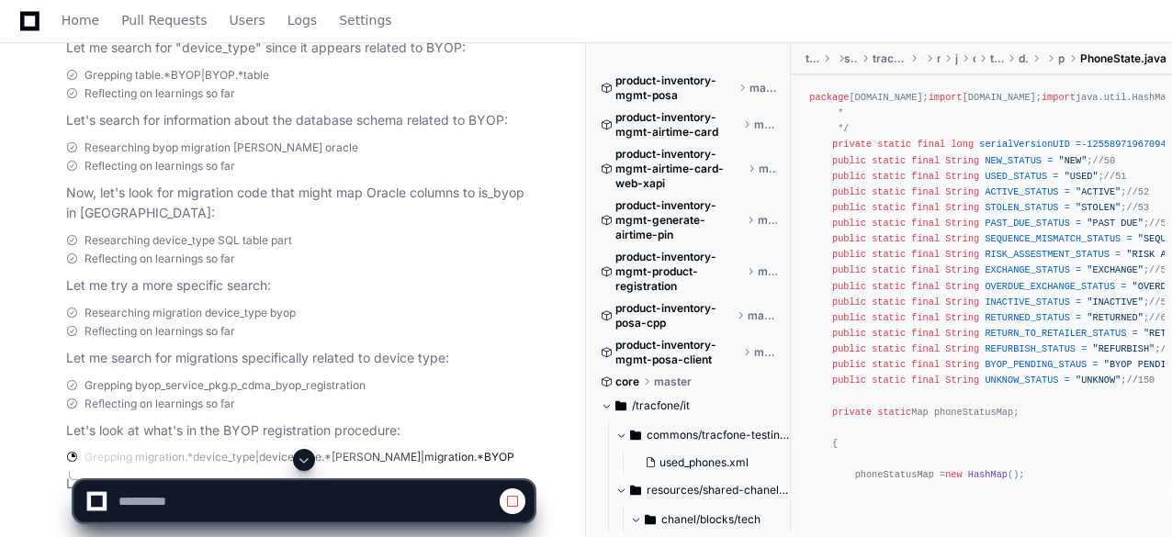
click at [303, 462] on span at bounding box center [304, 460] width 15 height 15
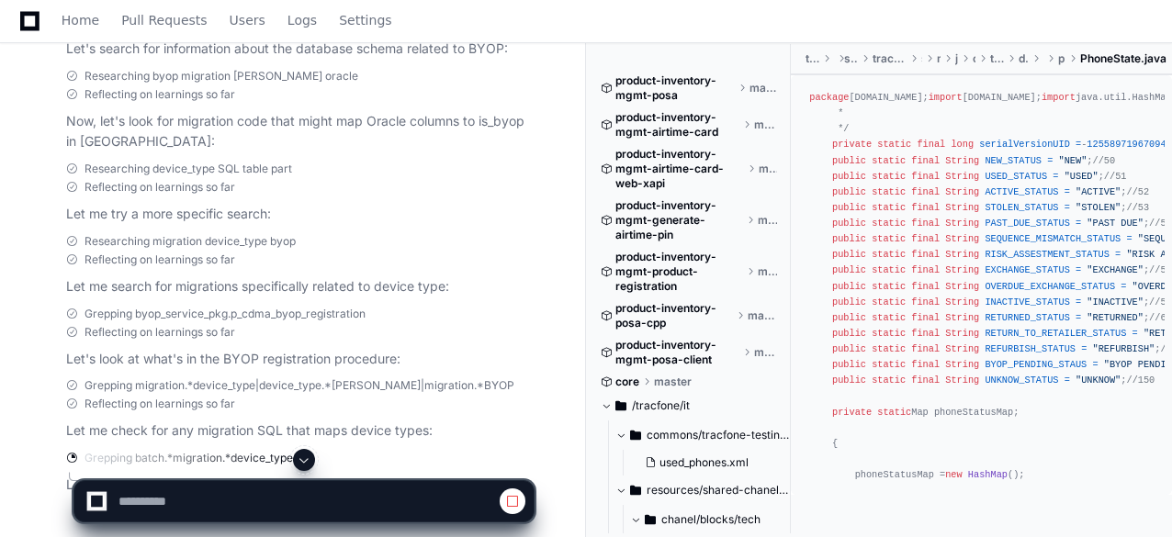
click at [303, 462] on span at bounding box center [304, 460] width 15 height 15
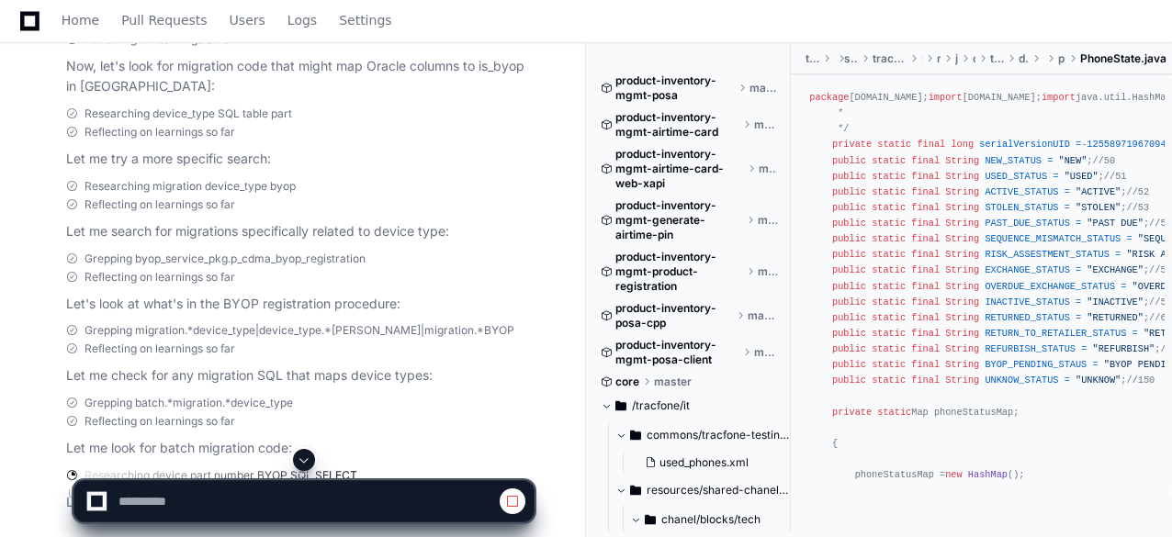
click at [303, 462] on span at bounding box center [304, 460] width 15 height 15
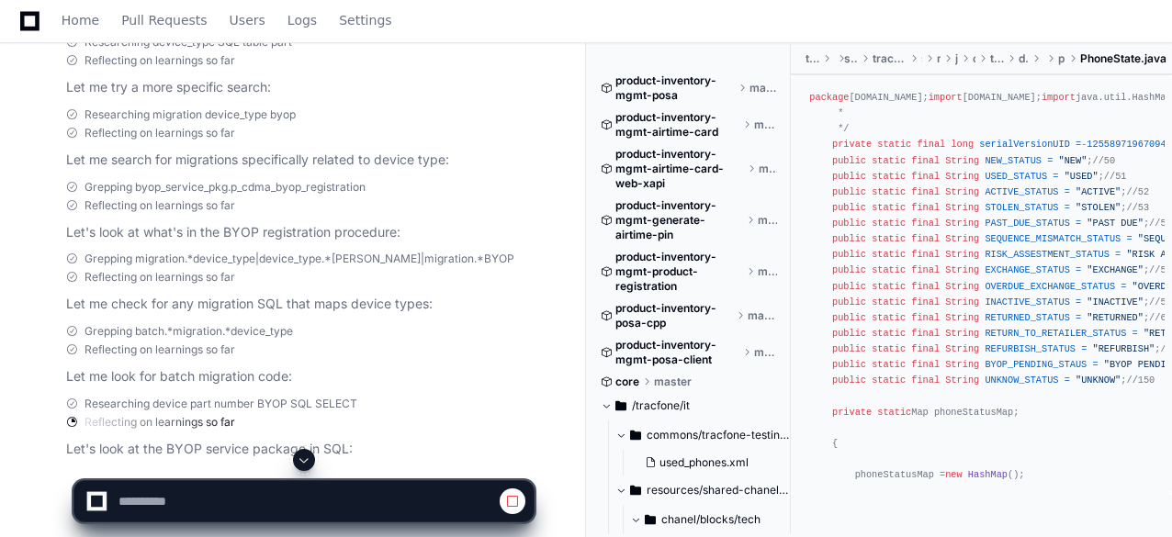
click at [307, 456] on span at bounding box center [304, 460] width 15 height 15
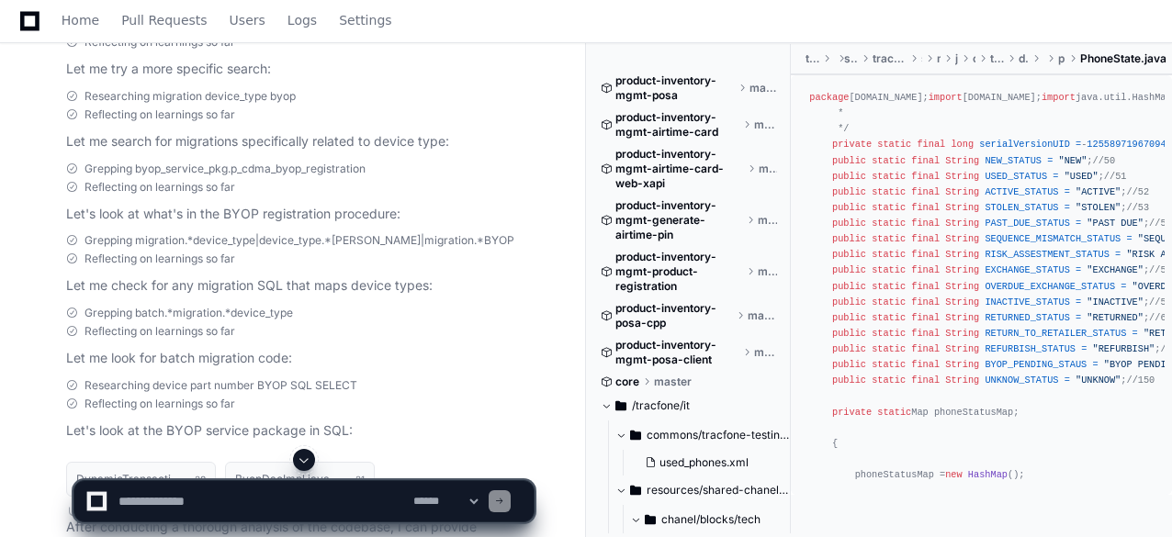
click at [309, 455] on span at bounding box center [304, 460] width 15 height 15
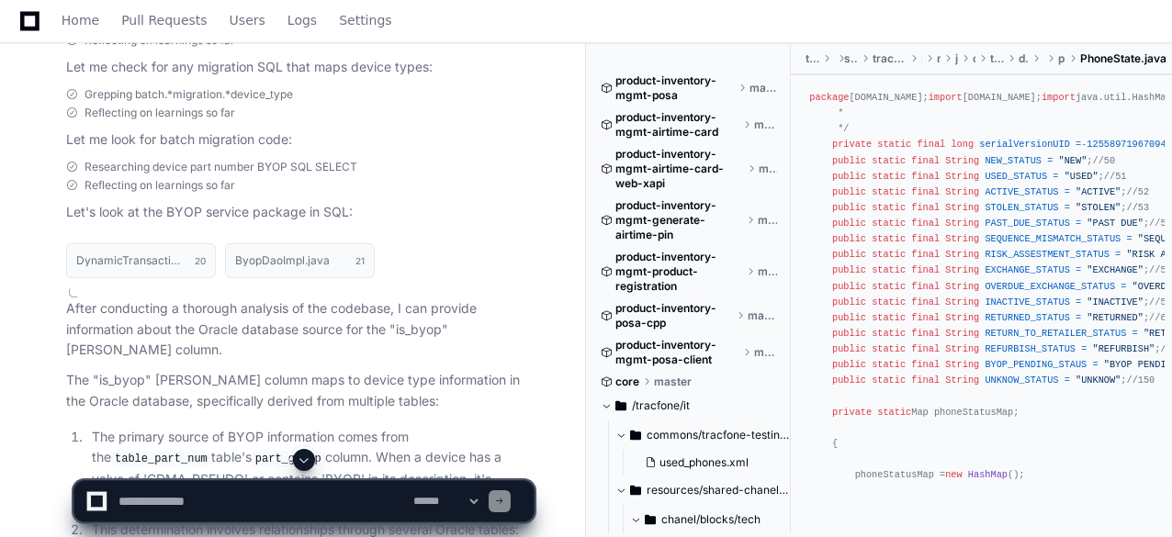
click at [310, 455] on span at bounding box center [304, 460] width 15 height 15
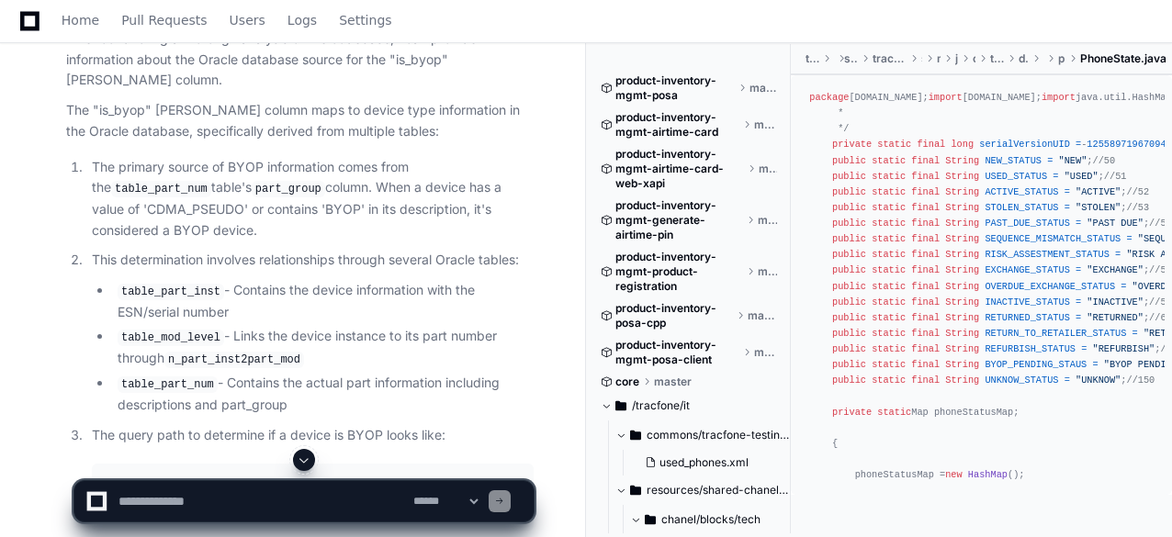
click at [306, 456] on span at bounding box center [304, 460] width 15 height 15
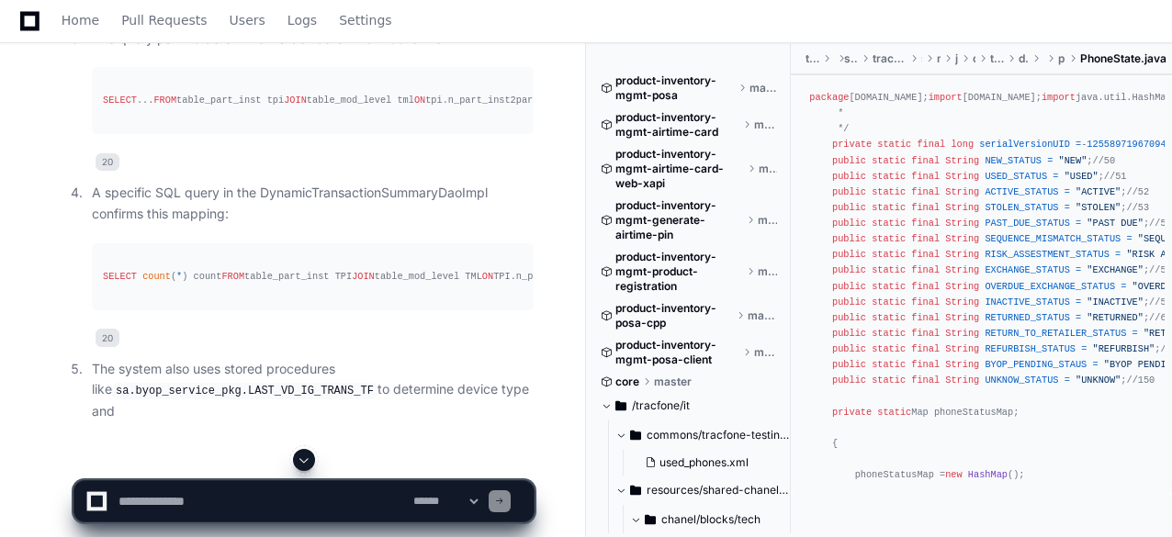
click at [306, 456] on span at bounding box center [304, 460] width 15 height 15
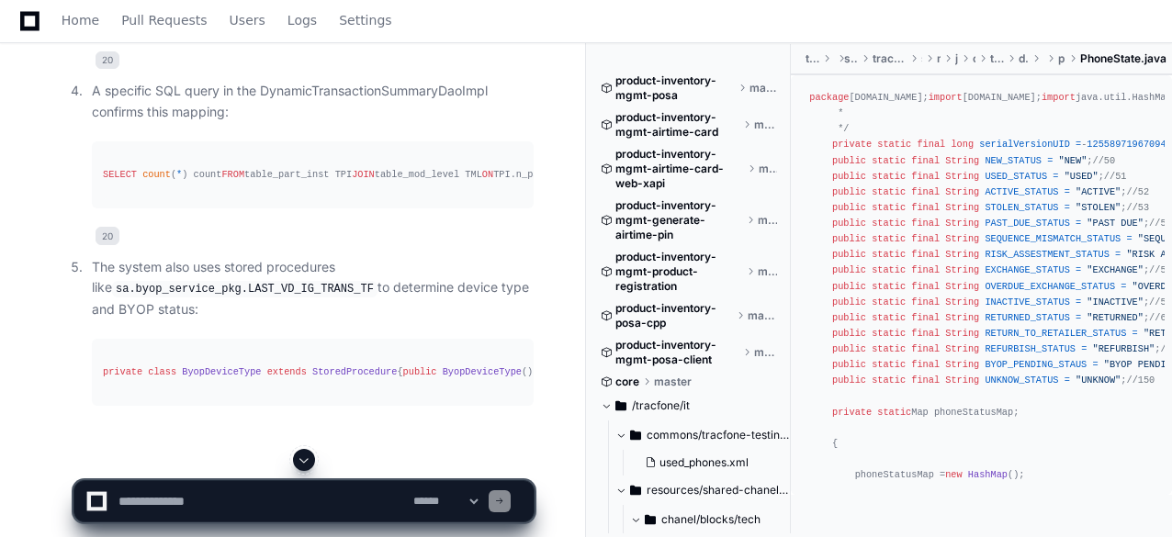
click at [307, 458] on span at bounding box center [304, 460] width 15 height 15
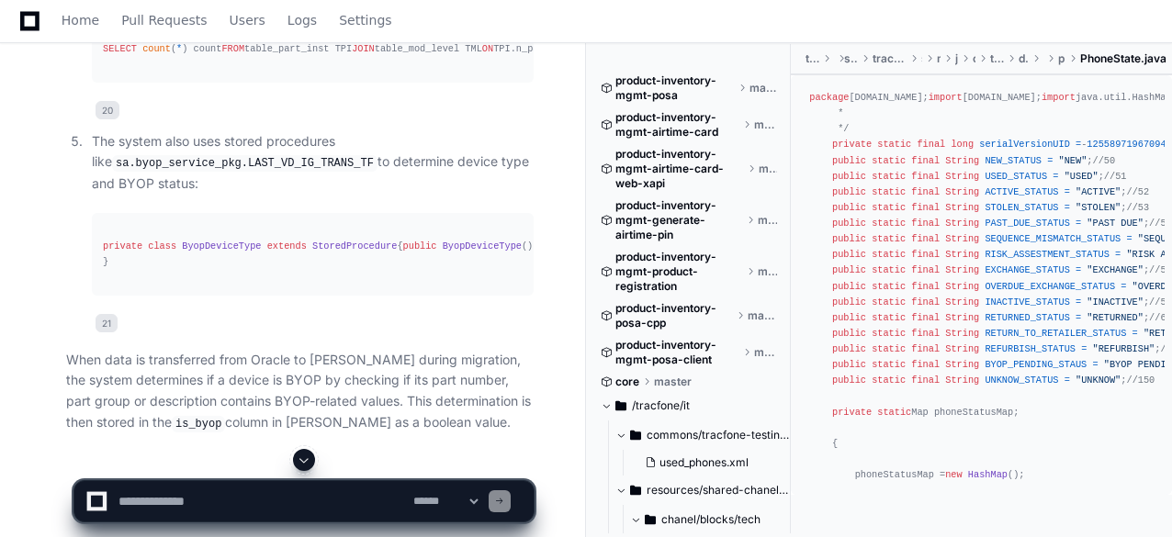
click at [304, 460] on span at bounding box center [304, 460] width 15 height 15
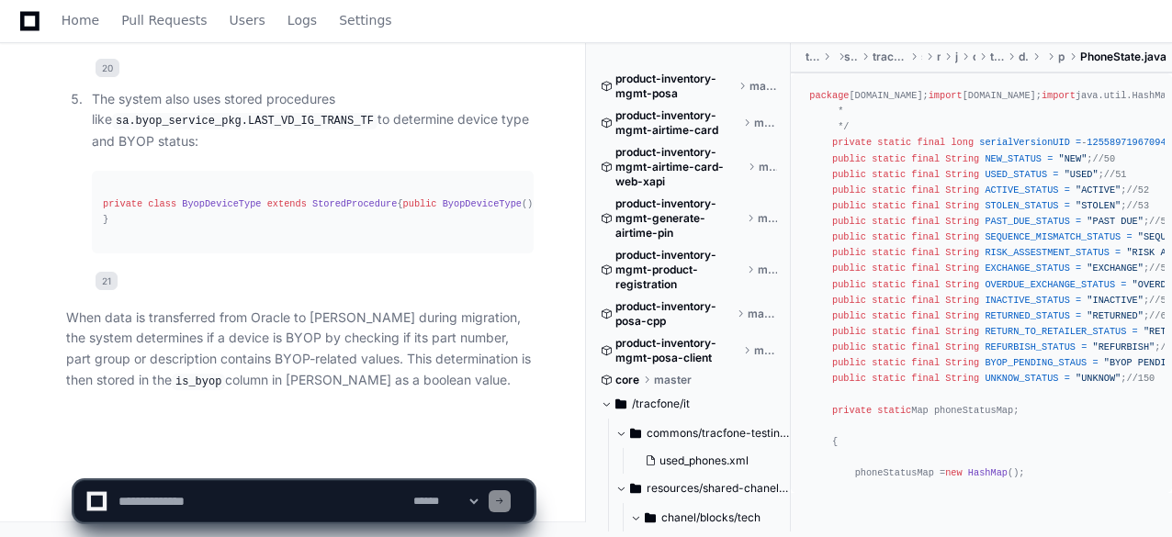
click at [309, 230] on pre "private class ByopDeviceType extends StoredProcedure { public ByopDeviceType ()…" at bounding box center [313, 212] width 442 height 83
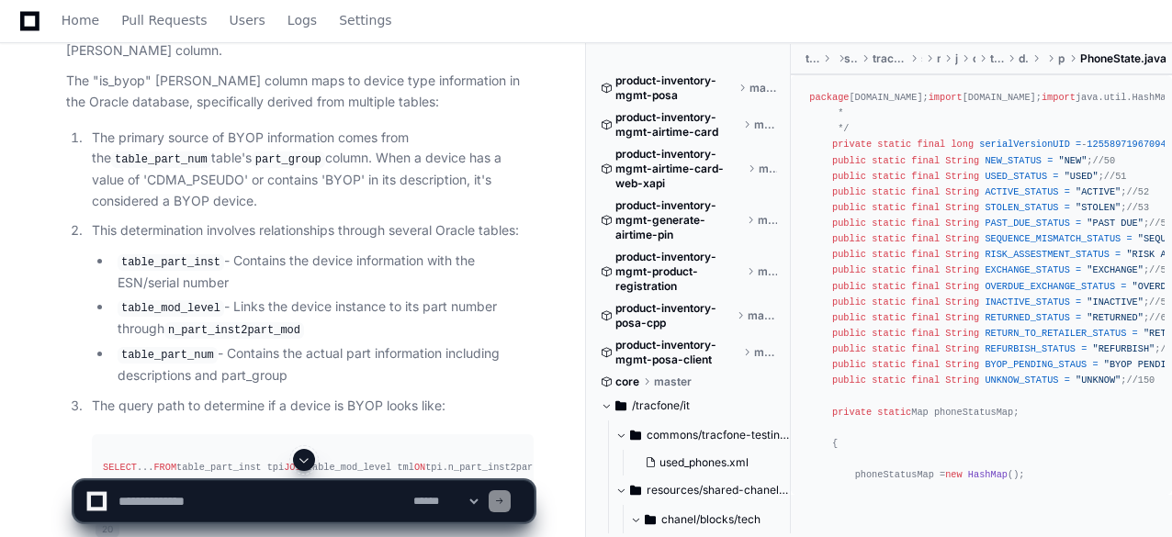
scroll to position [12003, 0]
